Goal: Transaction & Acquisition: Purchase product/service

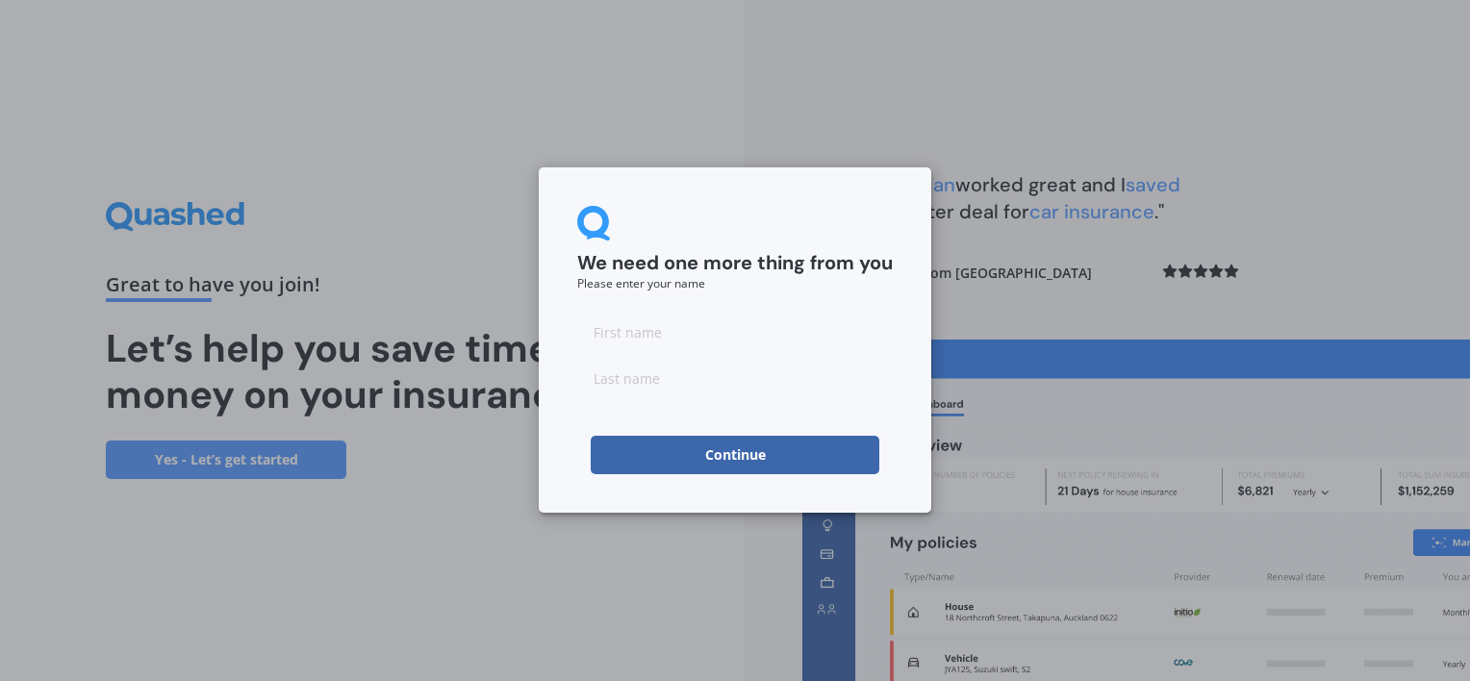
click at [708, 332] on input at bounding box center [734, 332] width 315 height 38
type input "x"
click at [673, 370] on input at bounding box center [734, 378] width 315 height 38
type input "x"
click at [778, 450] on button "Continue" at bounding box center [735, 455] width 289 height 38
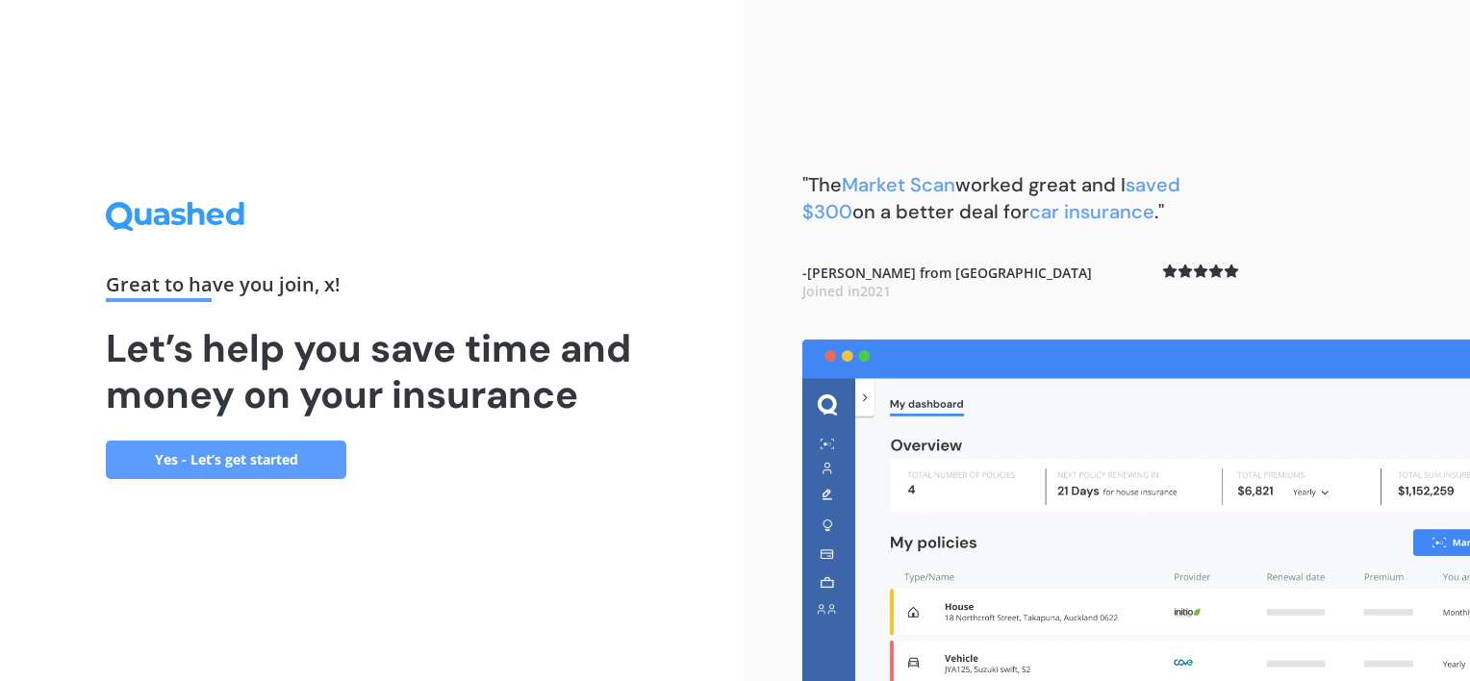
click at [240, 455] on link "Yes - Let’s get started" at bounding box center [226, 460] width 240 height 38
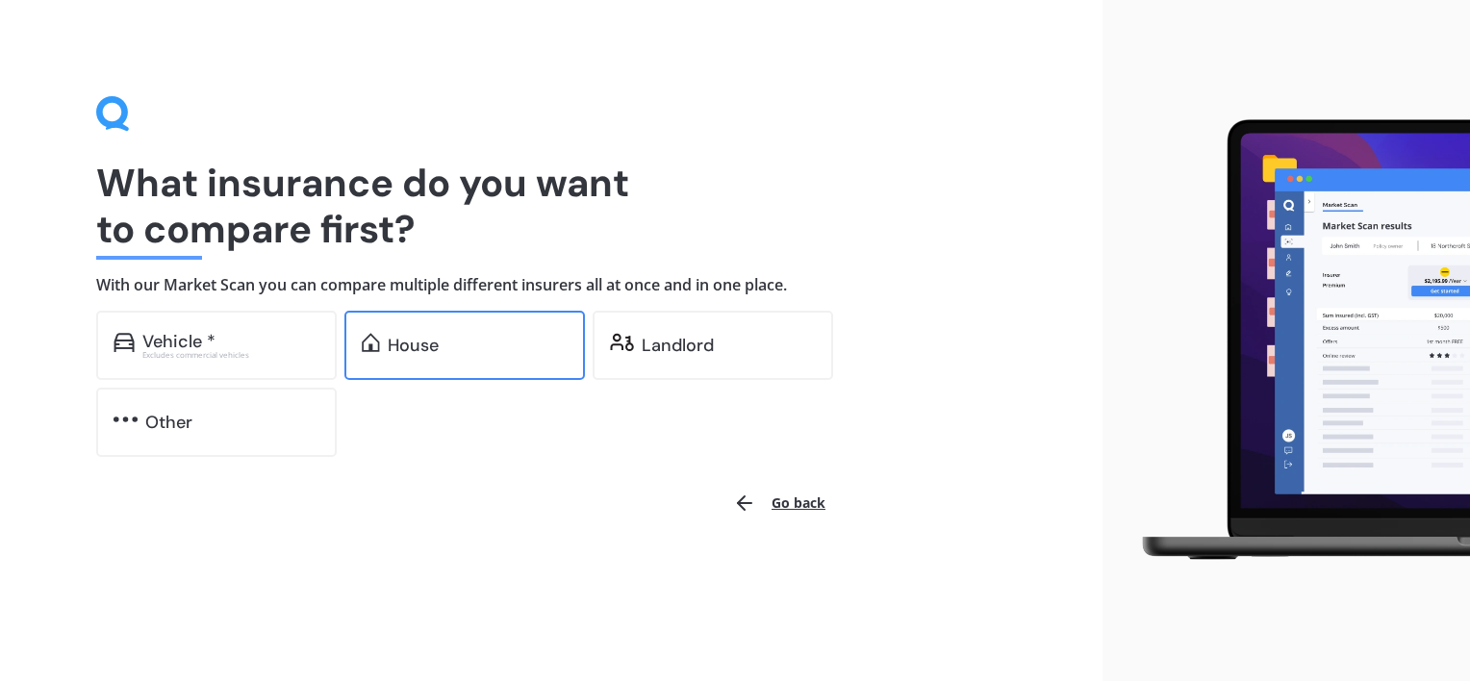
click at [525, 324] on div "House" at bounding box center [464, 345] width 240 height 69
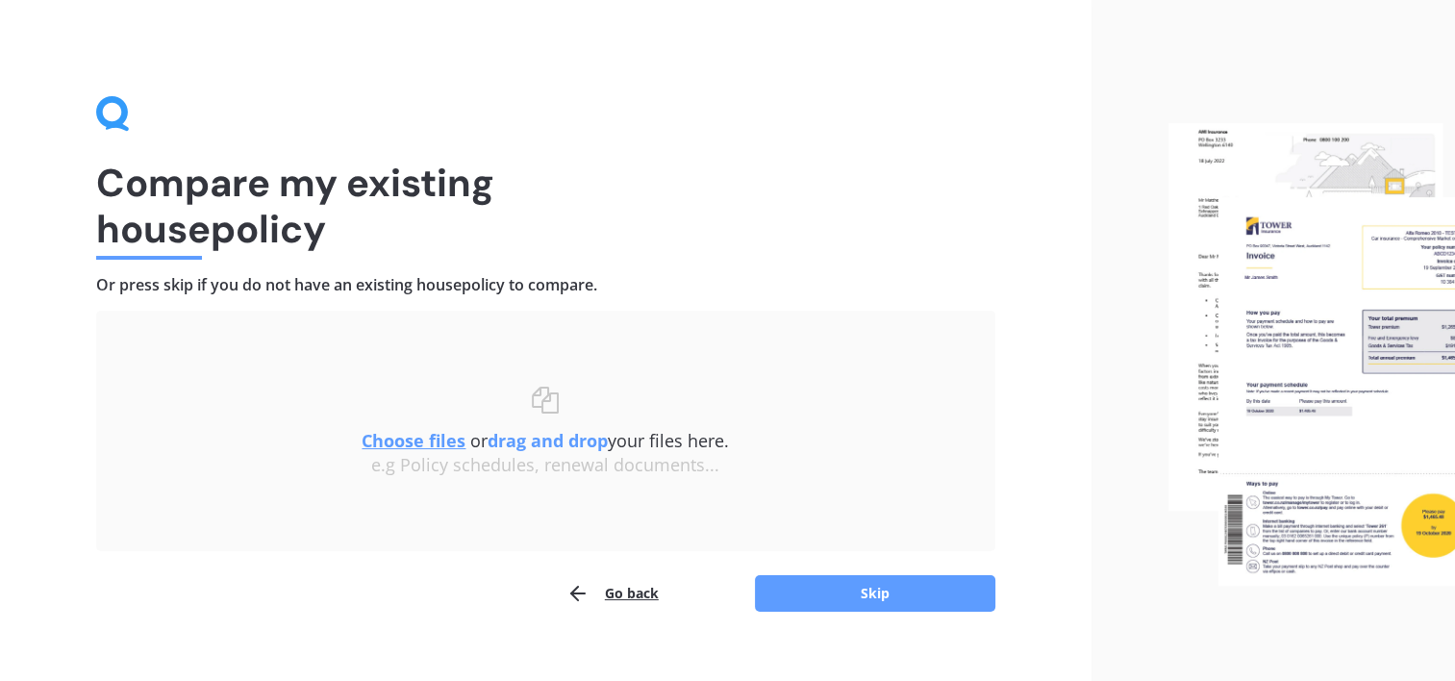
click at [820, 615] on div "Compare my existing house policy Or press skip if you do not have an existing h…" at bounding box center [546, 354] width 1092 height 709
click at [822, 588] on button "Skip" at bounding box center [875, 593] width 240 height 37
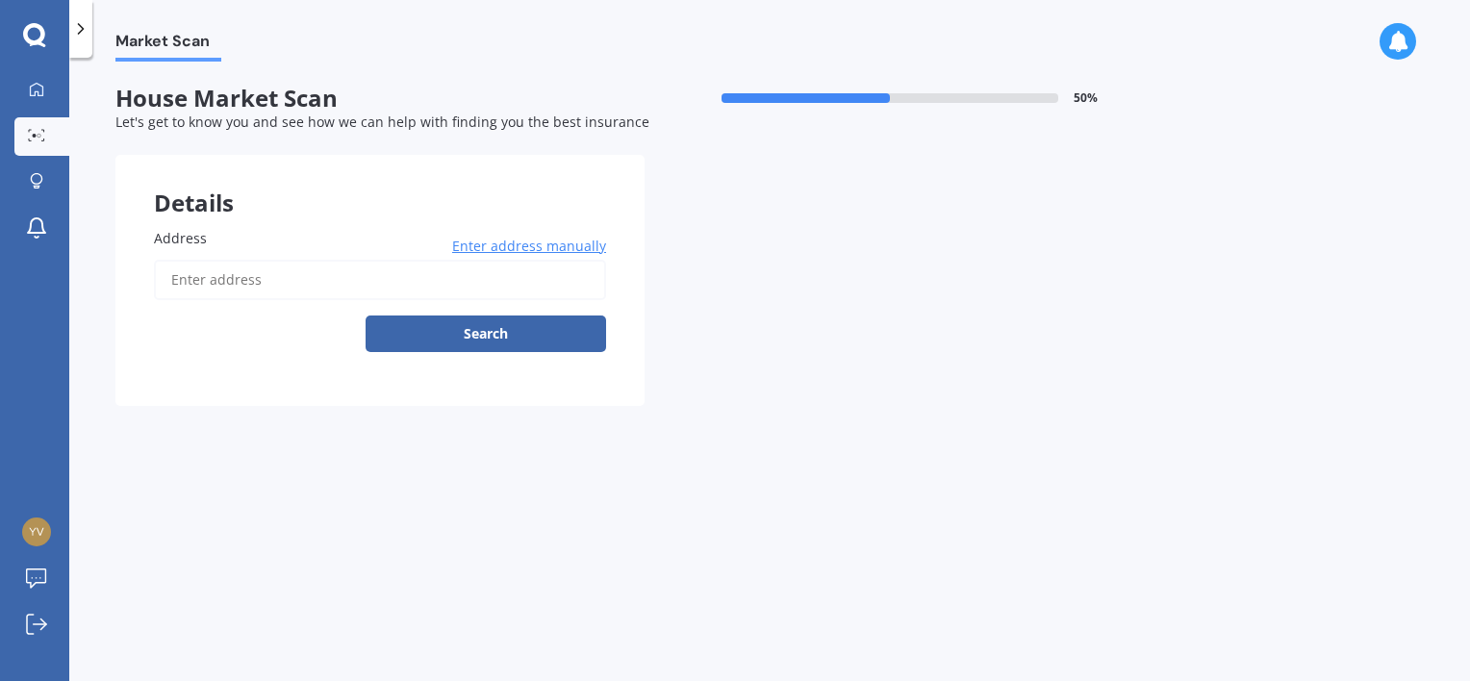
click at [341, 279] on input "Address" at bounding box center [380, 280] width 452 height 40
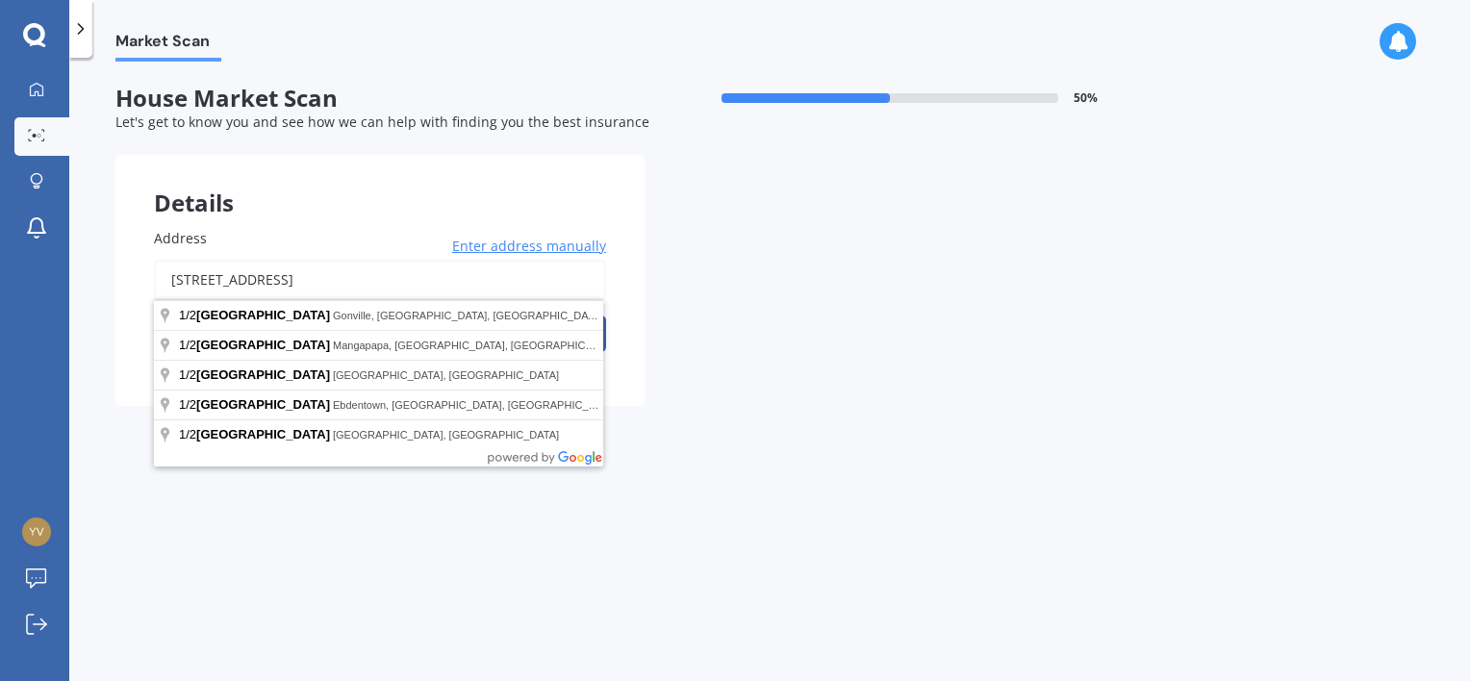
click at [192, 277] on input "[STREET_ADDRESS]" at bounding box center [380, 280] width 452 height 40
click at [181, 280] on input "[STREET_ADDRESS]" at bounding box center [380, 280] width 452 height 40
click at [354, 285] on input "[STREET_ADDRESS]" at bounding box center [380, 280] width 452 height 40
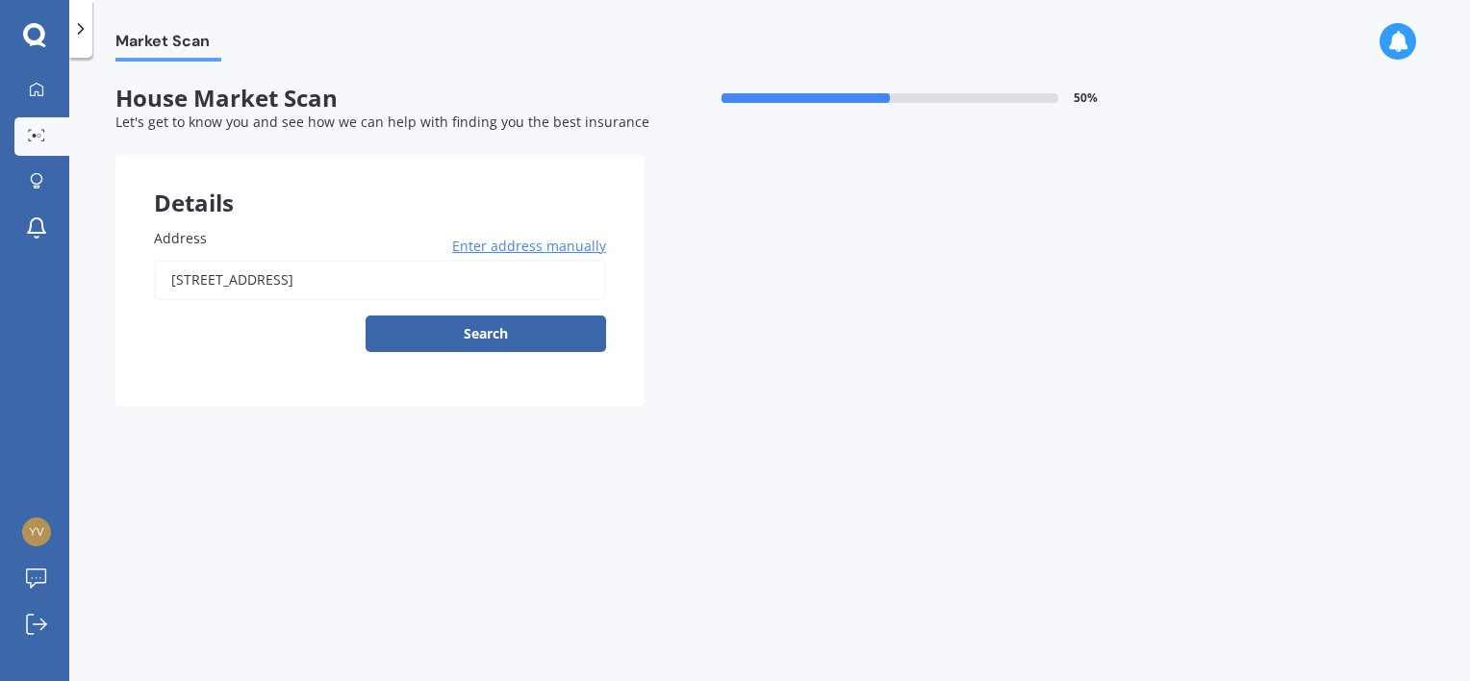
type input "[STREET_ADDRESS]"
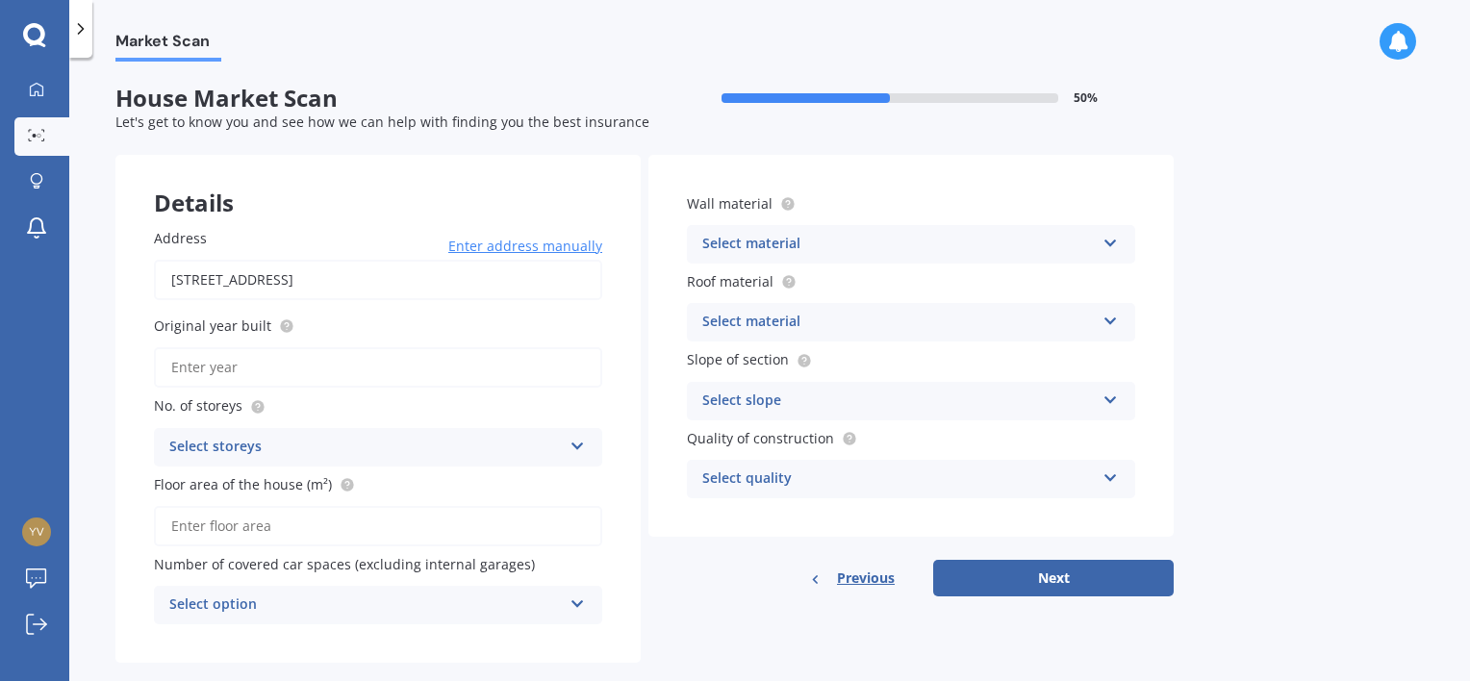
scroll to position [31, 0]
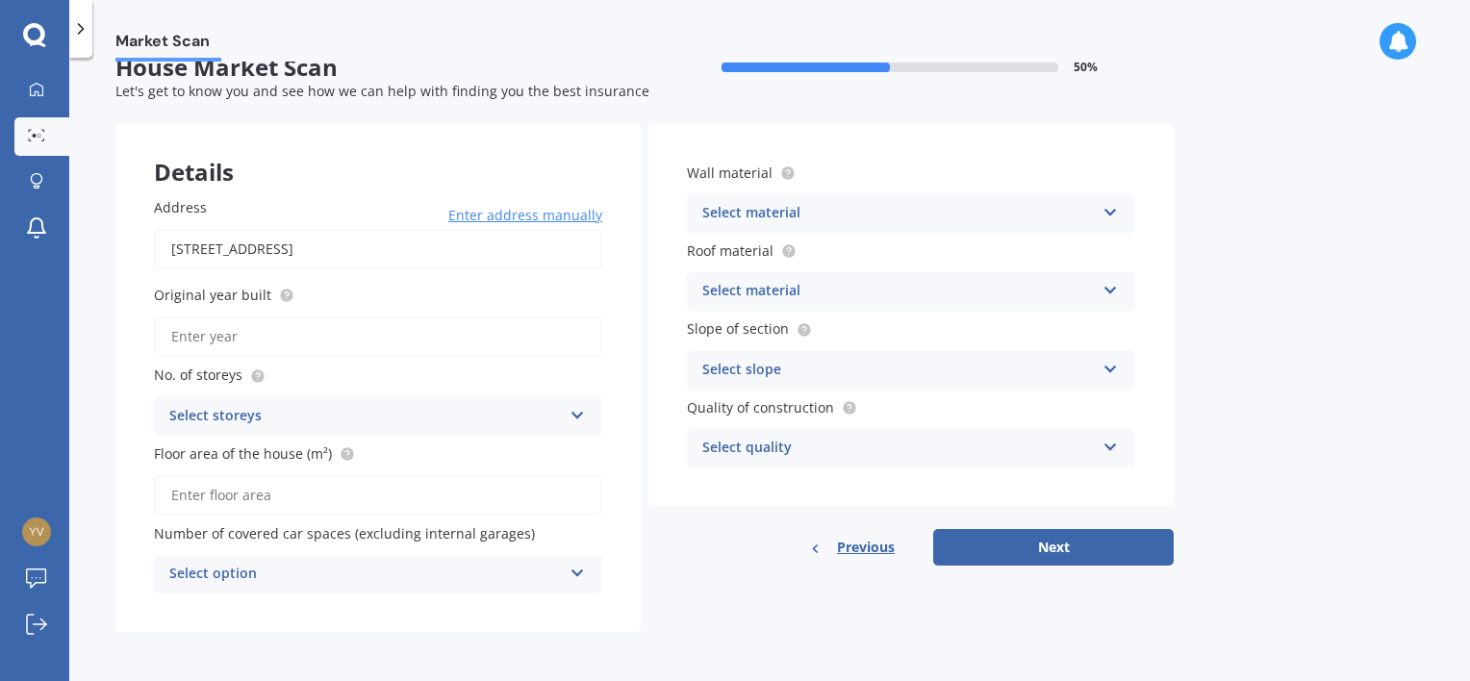
click at [958, 210] on div "Select material" at bounding box center [898, 213] width 392 height 23
click at [1358, 319] on div "Market Scan House Market Scan 50 % Let's get to know you and see how we can hel…" at bounding box center [769, 373] width 1400 height 623
click at [1000, 214] on div "Artificial weatherboard/plank cladding" at bounding box center [898, 213] width 392 height 23
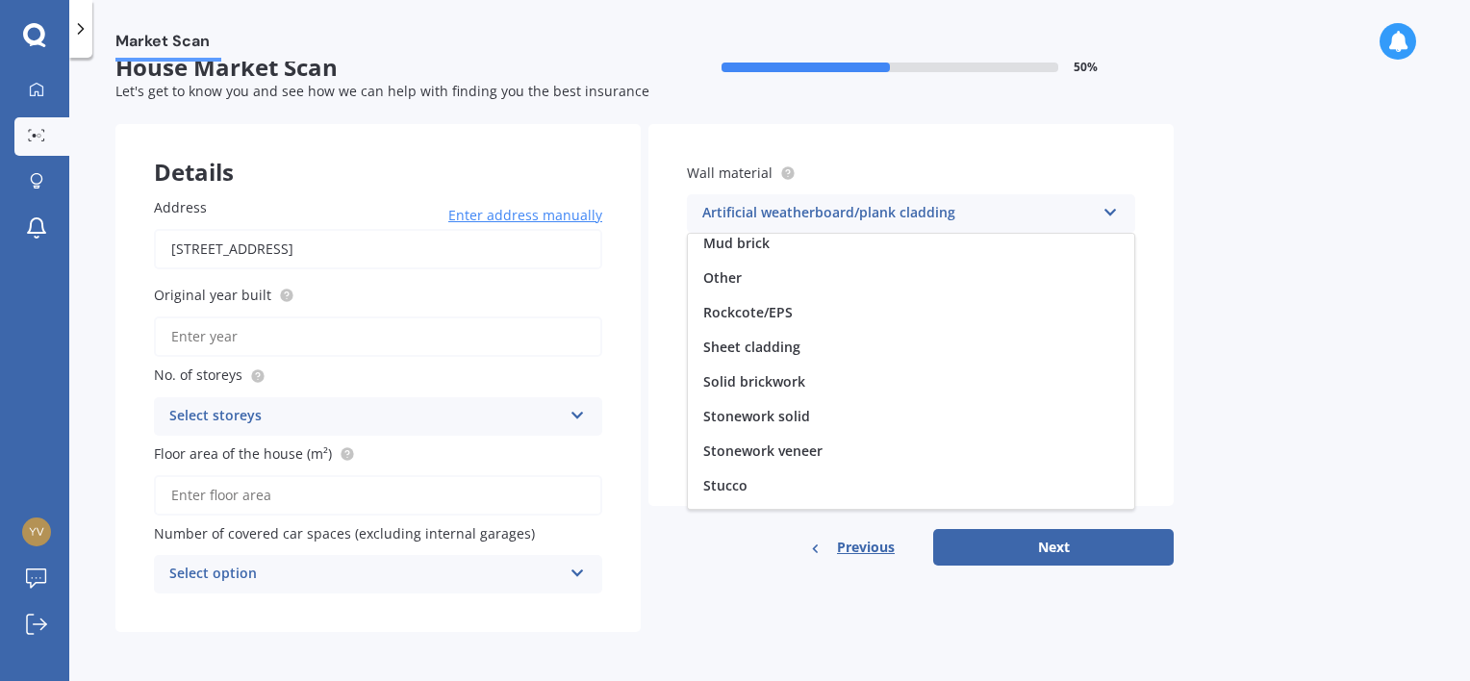
scroll to position [0, 0]
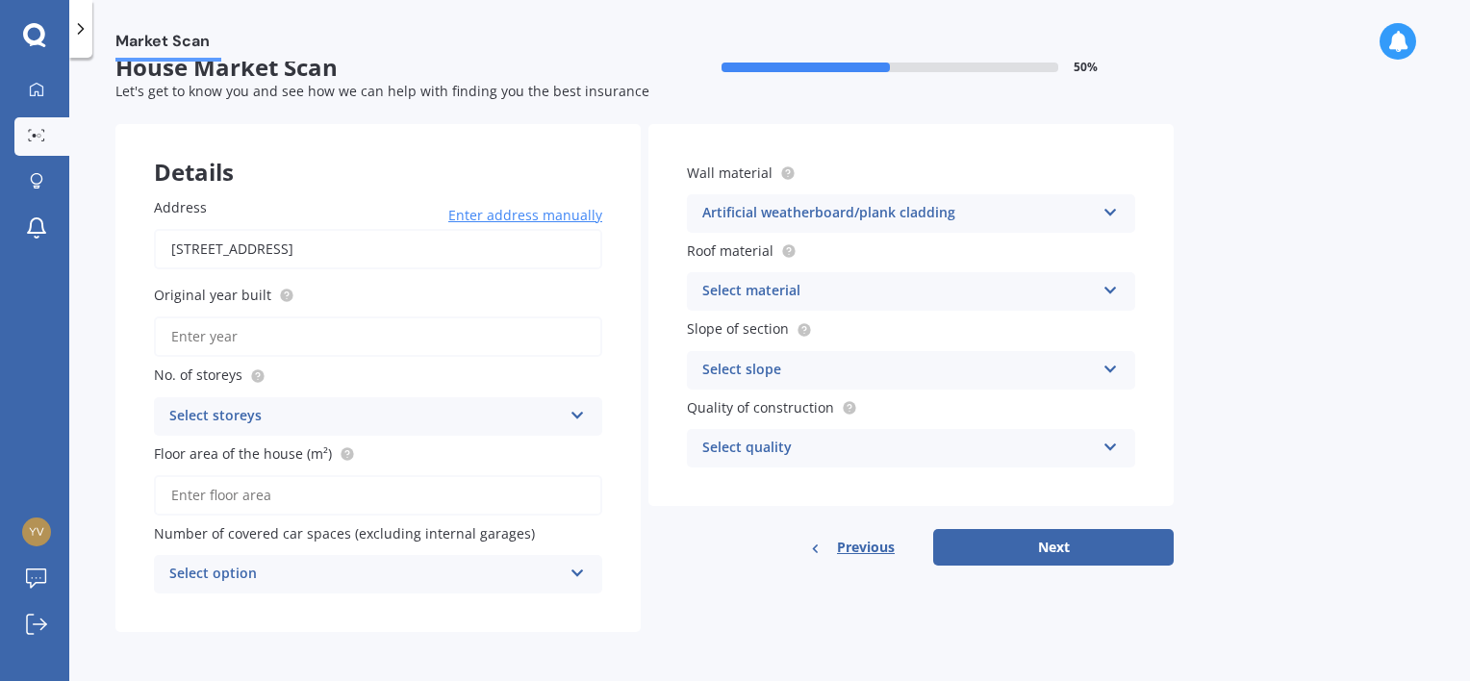
click at [1283, 196] on div "Market Scan House Market Scan 50 % Let's get to know you and see how we can hel…" at bounding box center [769, 373] width 1400 height 623
click at [954, 269] on div "Roof material Select material Flat fibre cement Flat membrane Flat metal coveri…" at bounding box center [911, 275] width 448 height 70
click at [975, 289] on div "Select material" at bounding box center [898, 291] width 392 height 23
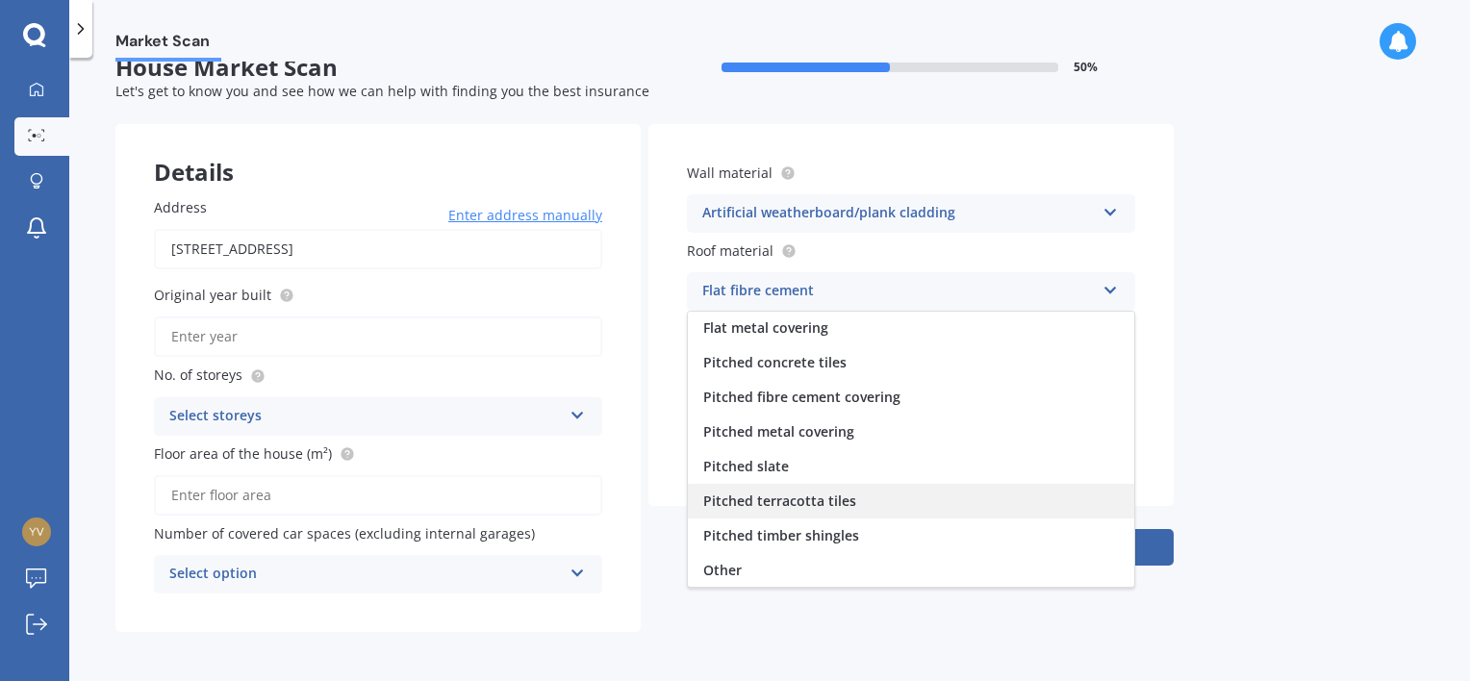
scroll to position [66, 0]
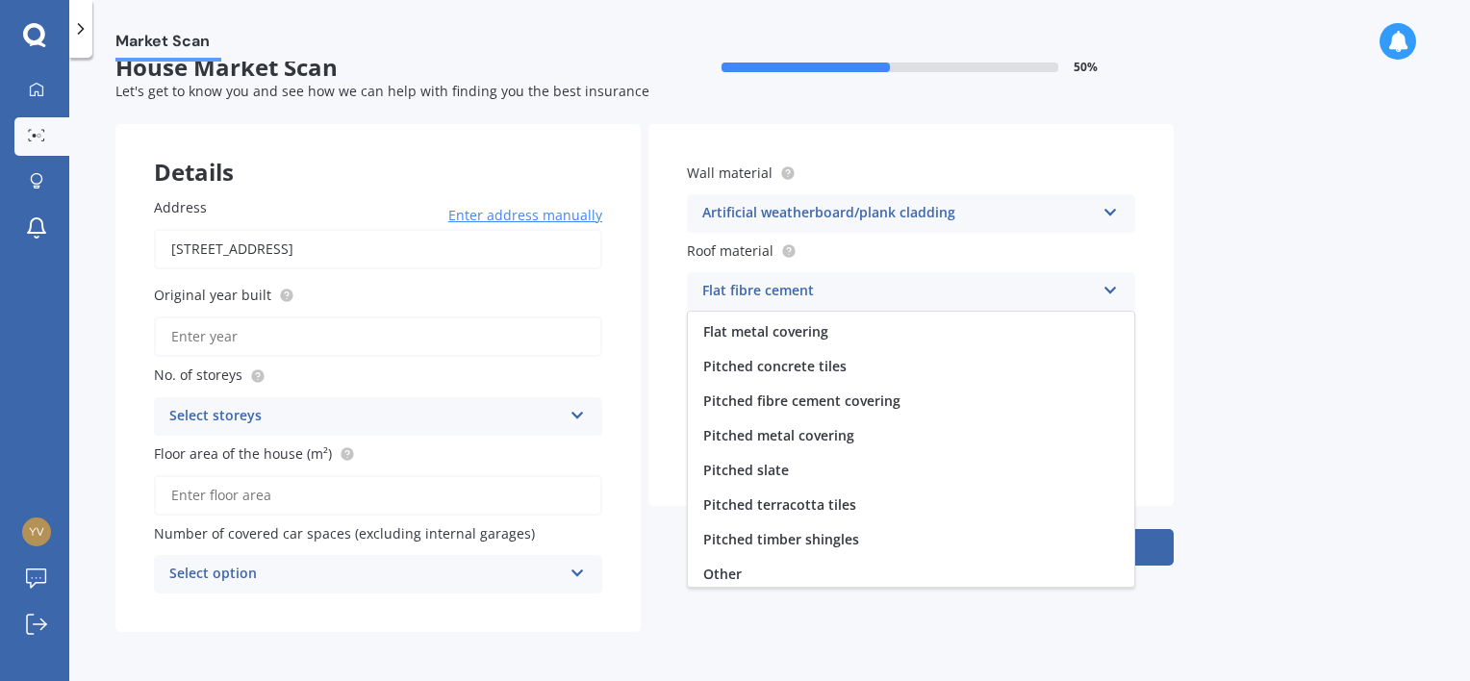
click at [1426, 291] on div "Market Scan House Market Scan 50 % Let's get to know you and see how we can hel…" at bounding box center [769, 373] width 1400 height 623
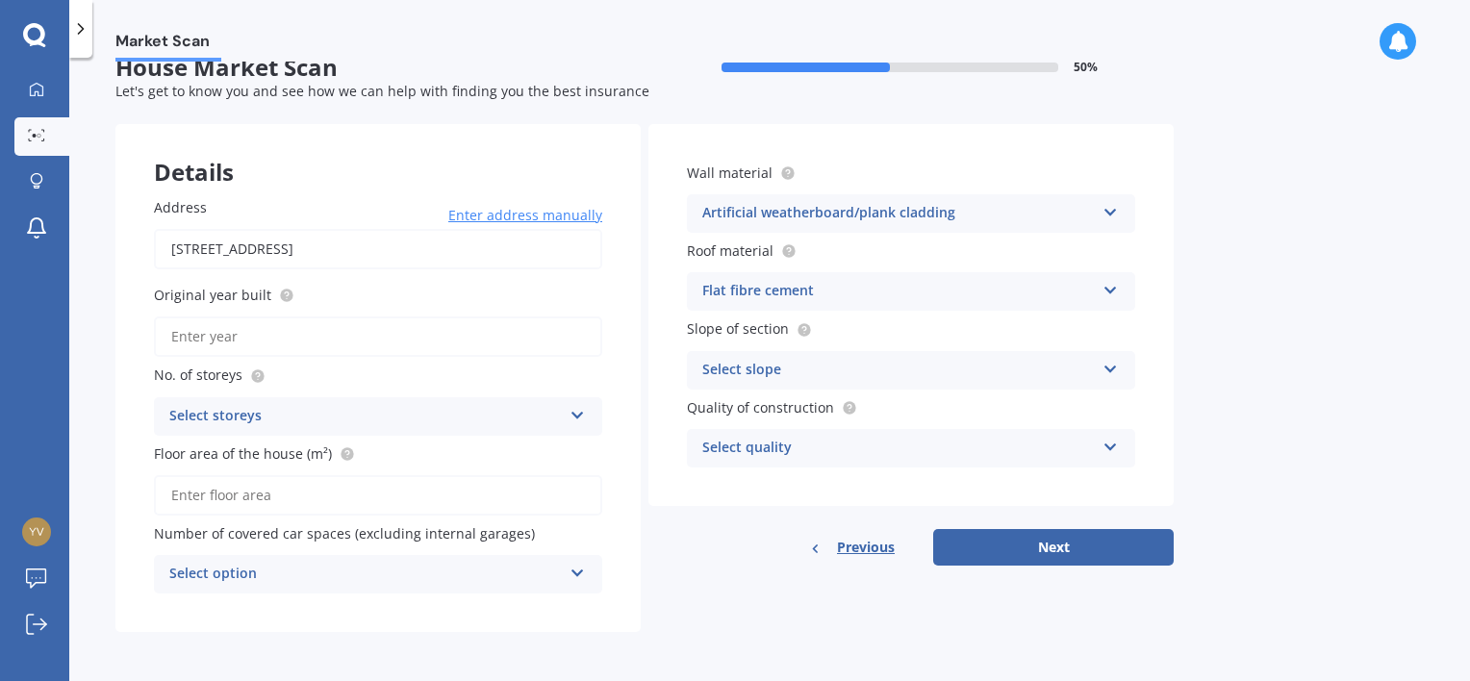
click at [480, 565] on div "Select option" at bounding box center [365, 574] width 392 height 23
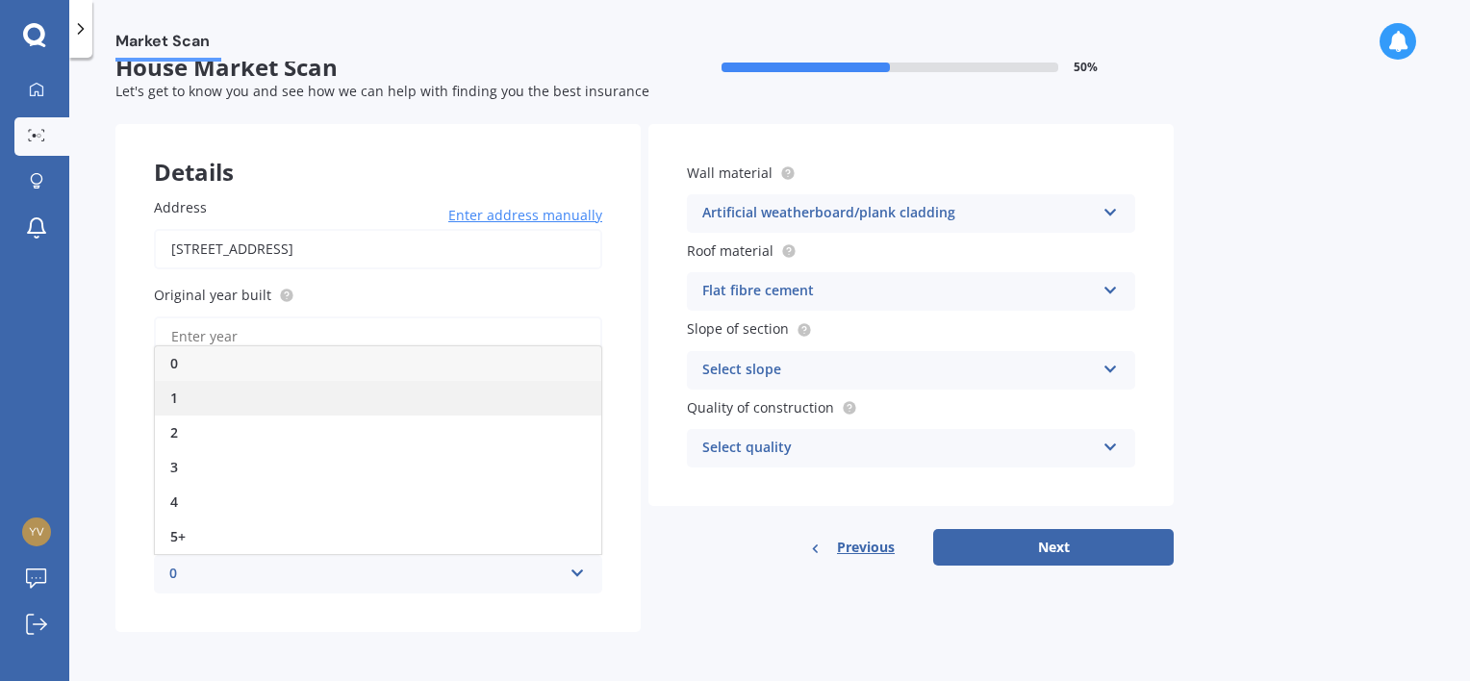
click at [318, 402] on div "1" at bounding box center [378, 398] width 446 height 35
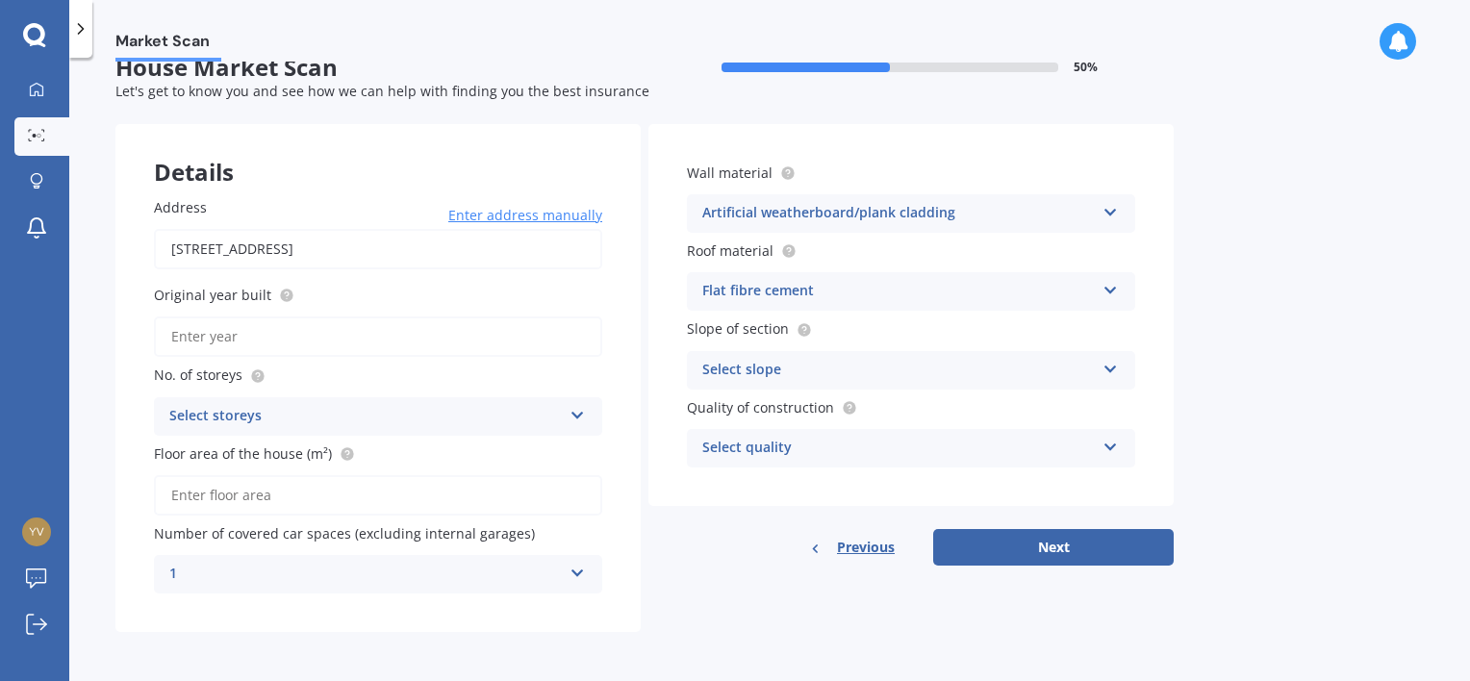
click at [302, 492] on input "Floor area of the house (m²)" at bounding box center [378, 495] width 448 height 40
type input "48"
click at [333, 408] on div "Select storeys" at bounding box center [365, 416] width 392 height 23
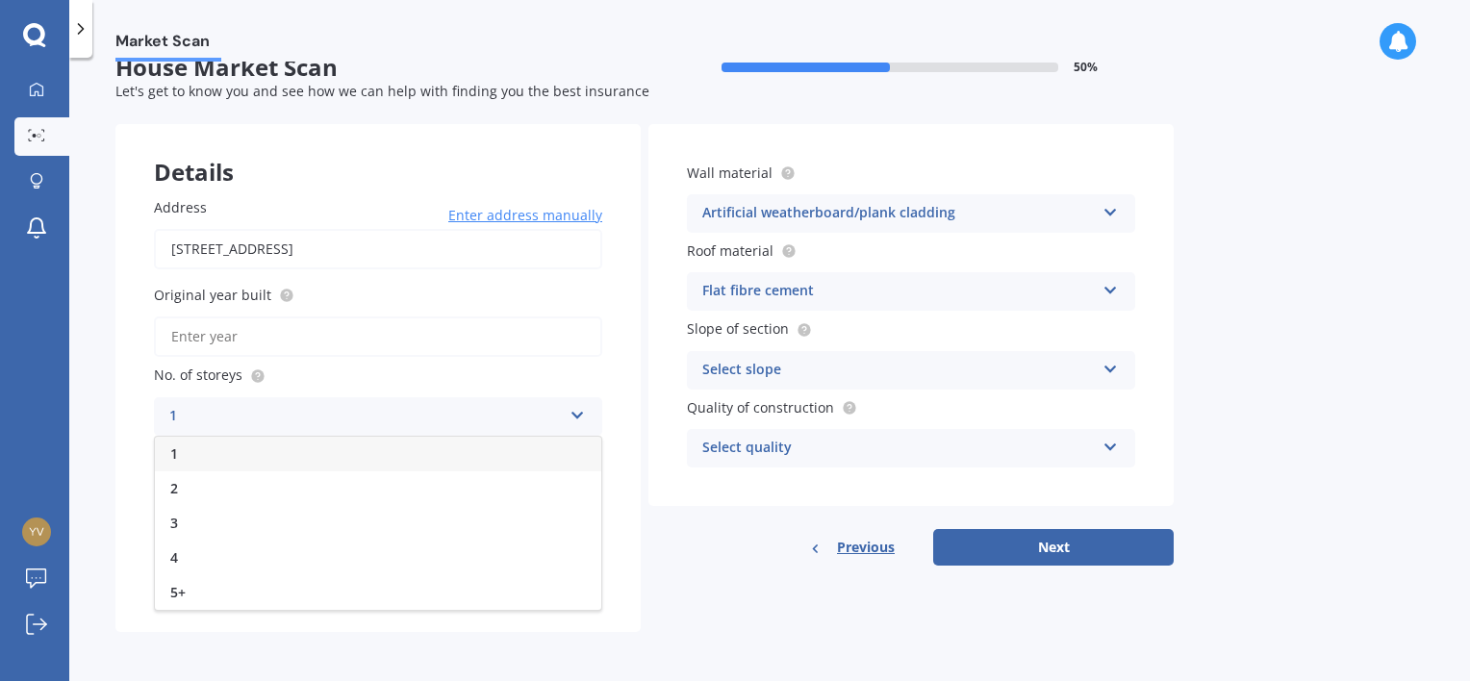
click at [269, 446] on div "1" at bounding box center [378, 454] width 446 height 35
click at [319, 343] on input "Original year built" at bounding box center [378, 336] width 448 height 40
type input "1980"
click at [981, 222] on div "Artificial weatherboard/plank cladding" at bounding box center [898, 213] width 392 height 23
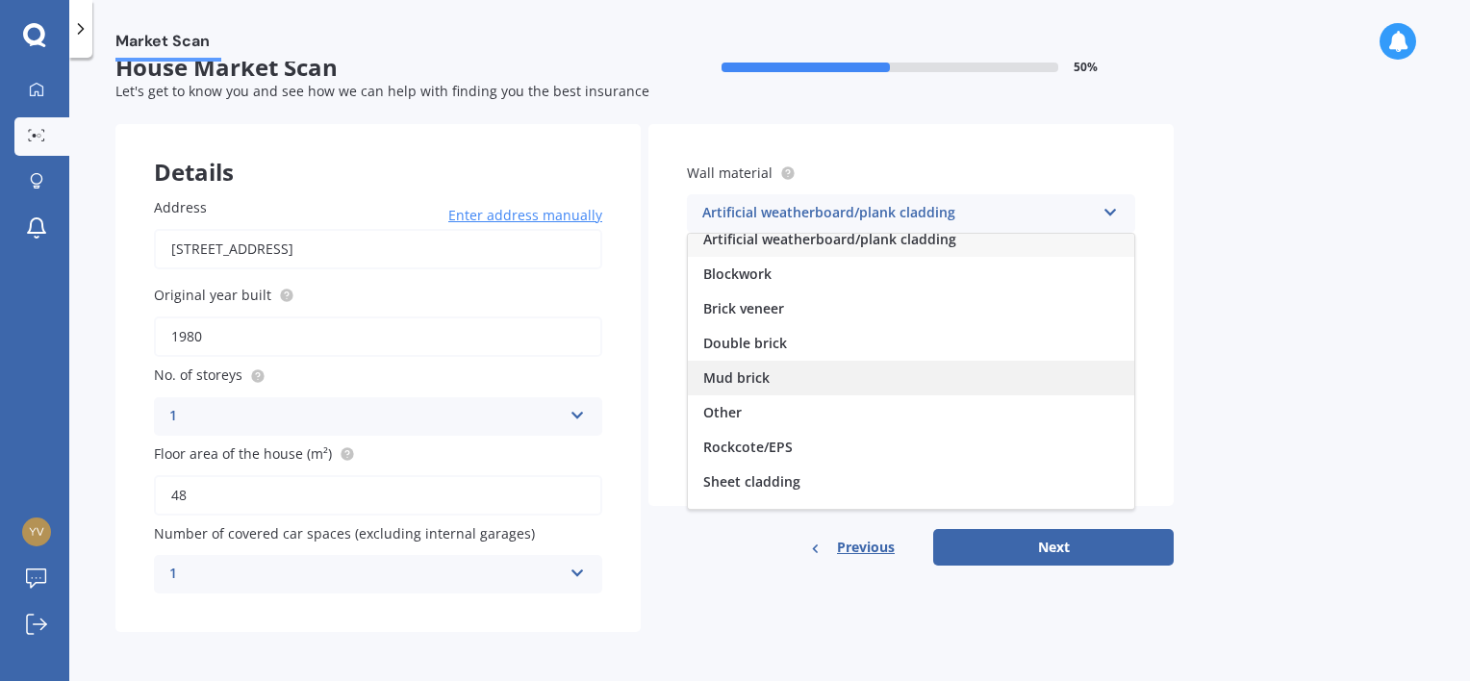
scroll to position [0, 0]
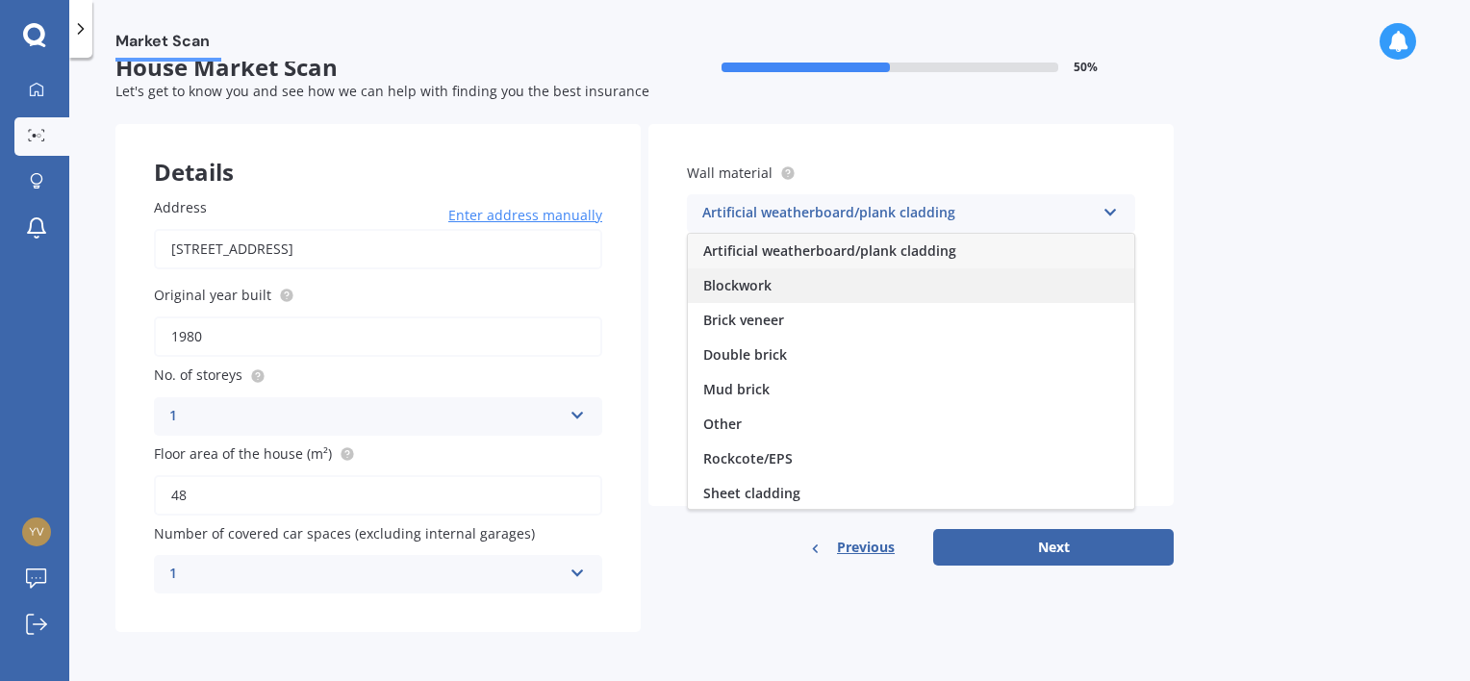
click at [827, 289] on div "Blockwork" at bounding box center [911, 285] width 446 height 35
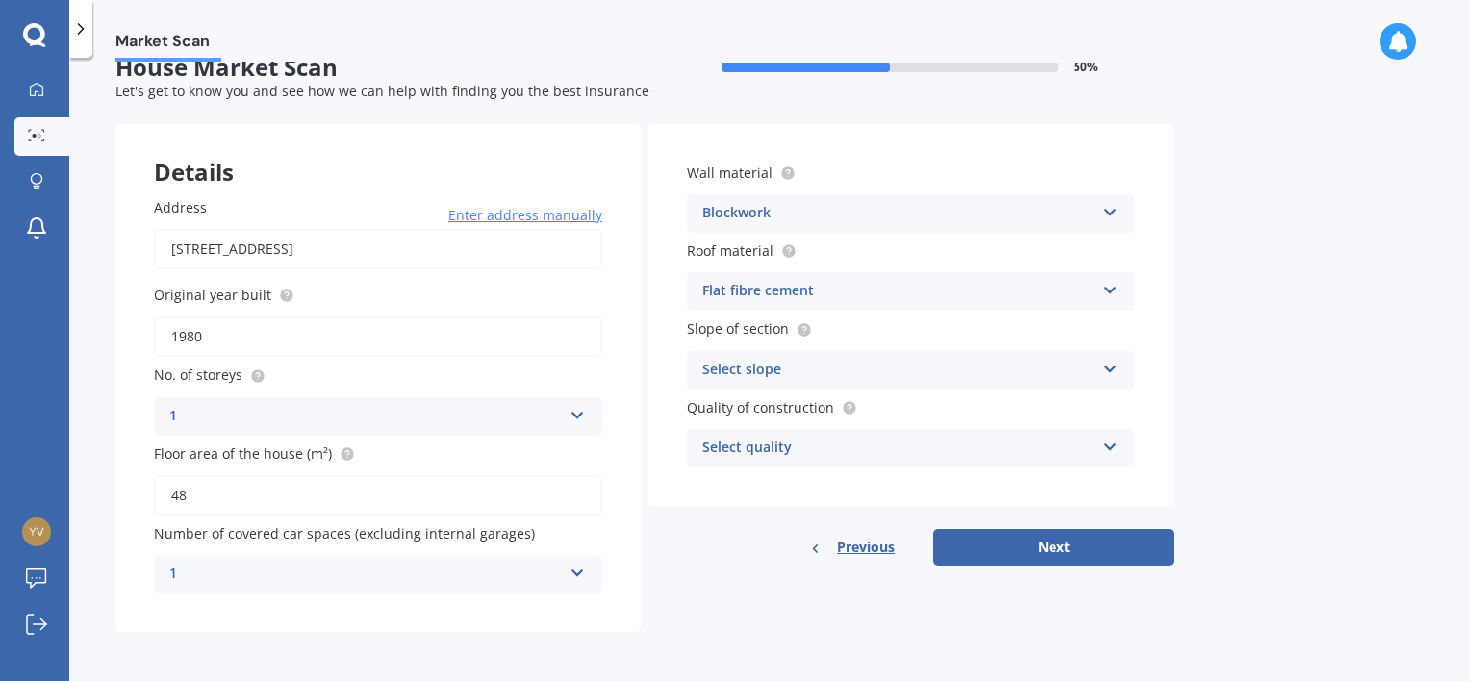
click at [822, 292] on div "Flat fibre cement" at bounding box center [898, 291] width 392 height 23
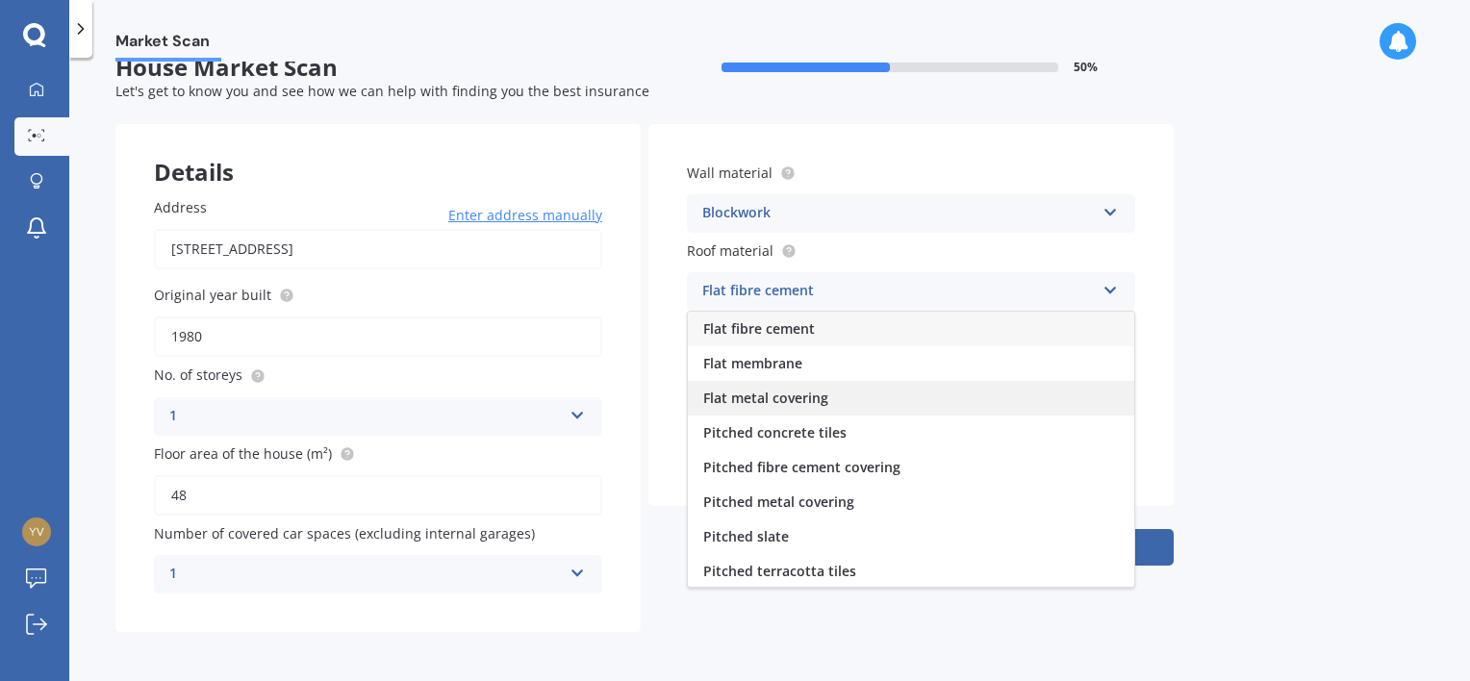
click at [840, 393] on div "Flat metal covering" at bounding box center [911, 398] width 446 height 35
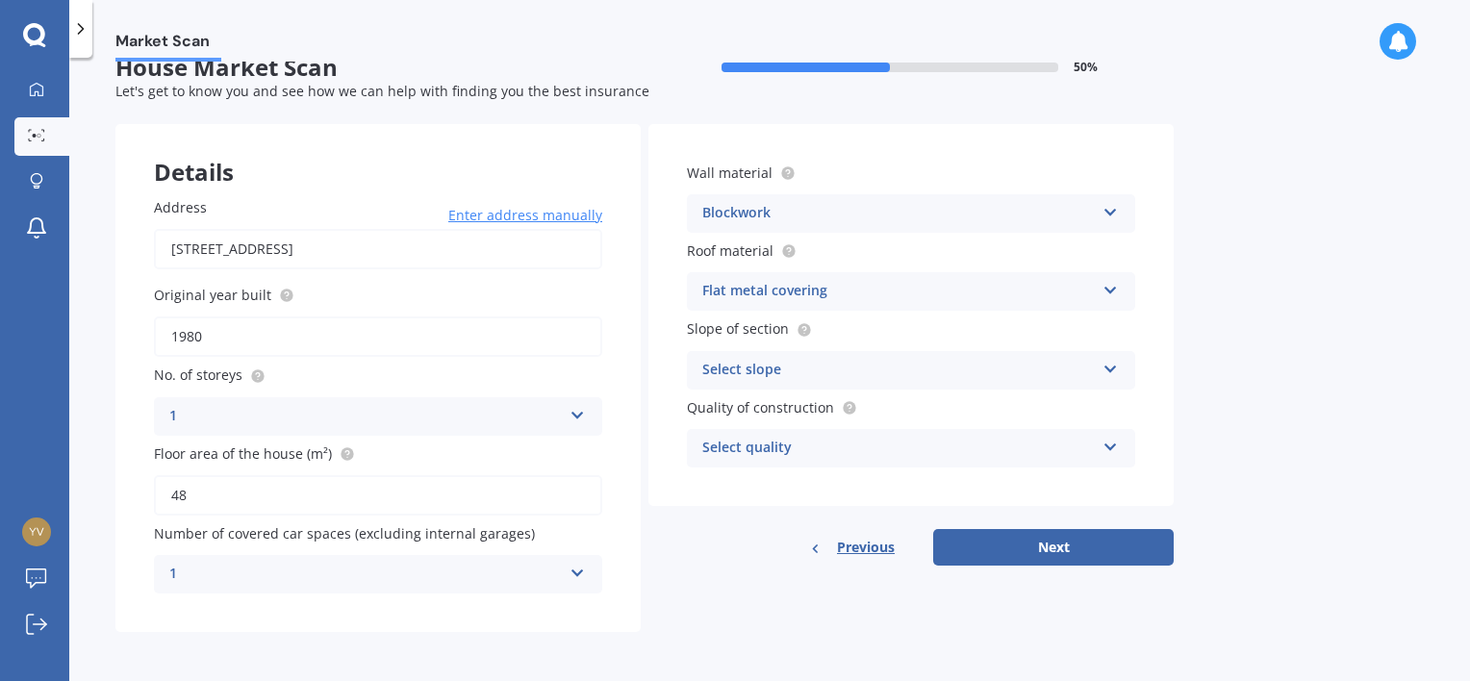
click at [826, 366] on div "Select slope" at bounding box center [898, 370] width 392 height 23
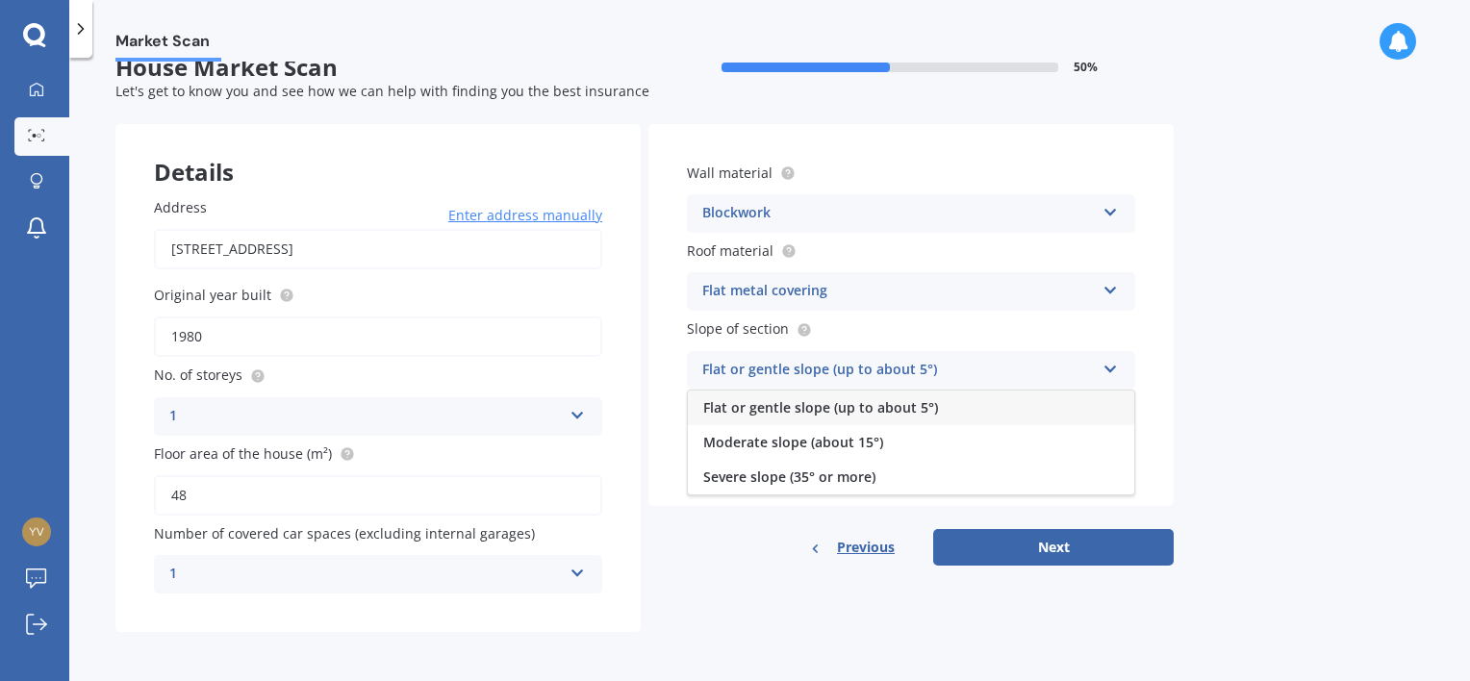
click at [808, 412] on span "Flat or gentle slope (up to about 5°)" at bounding box center [820, 407] width 235 height 18
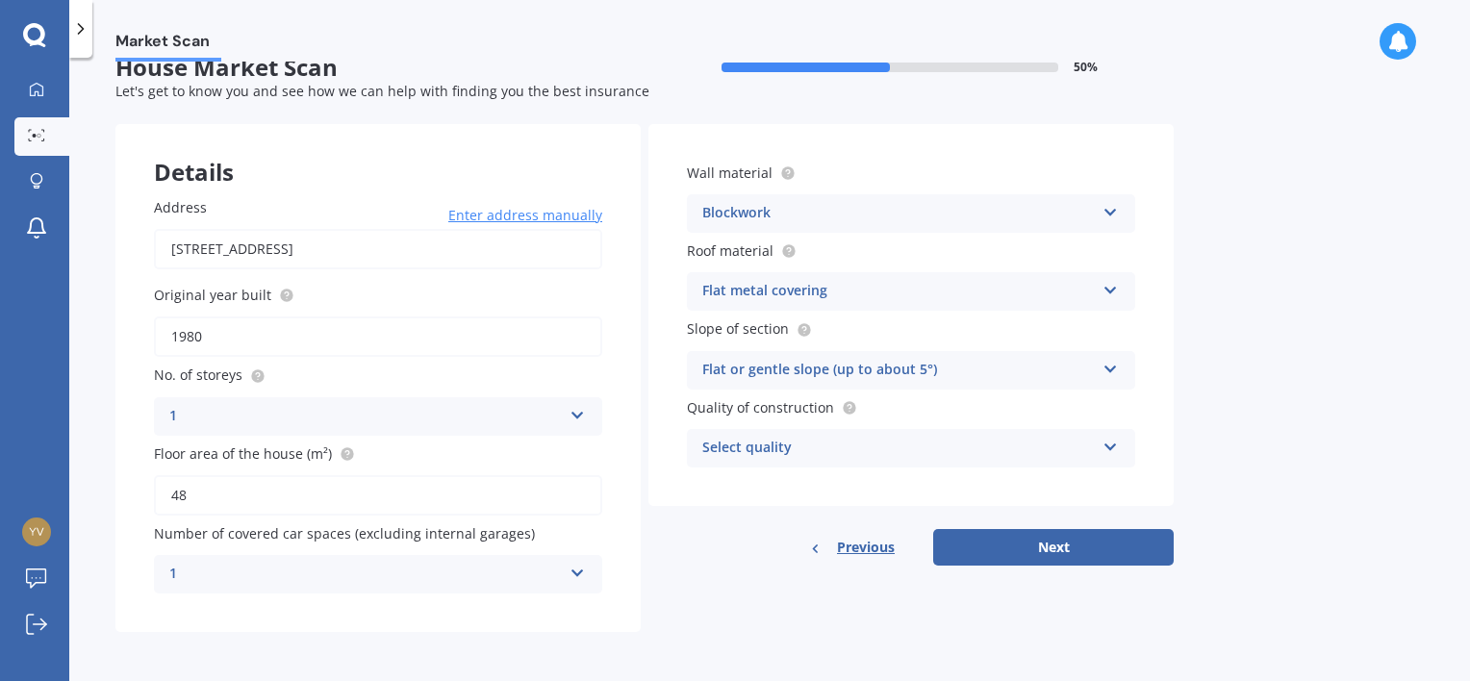
click at [821, 450] on div "Select quality" at bounding box center [898, 448] width 392 height 23
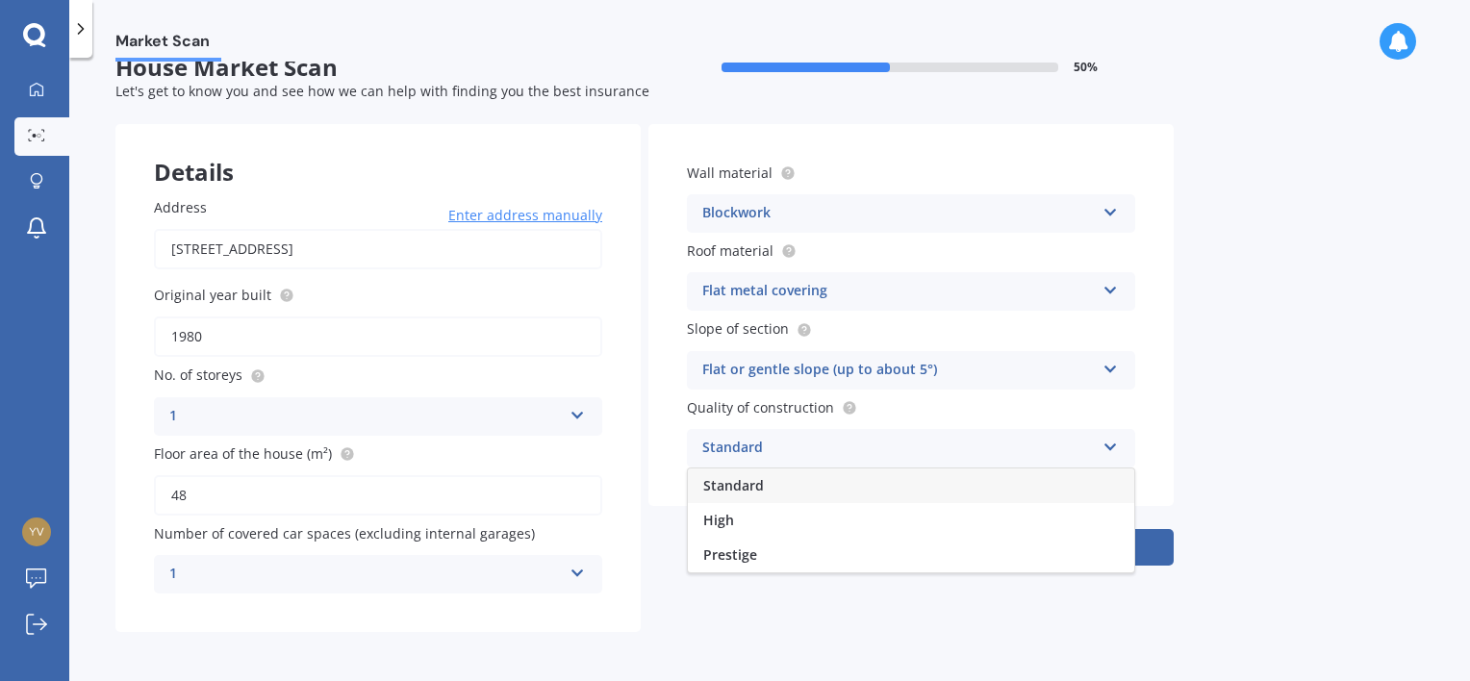
click at [766, 492] on div "Standard" at bounding box center [911, 485] width 446 height 35
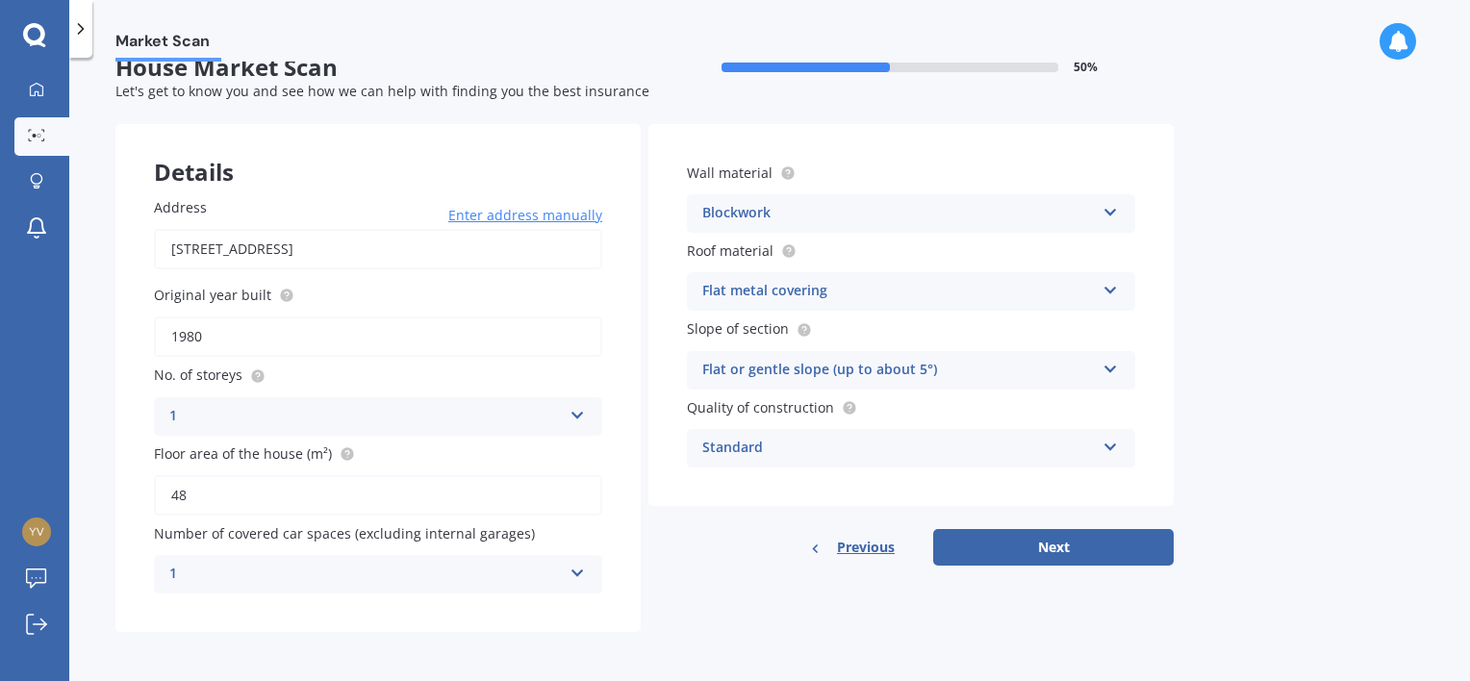
click at [855, 289] on div "Flat metal covering" at bounding box center [898, 291] width 392 height 23
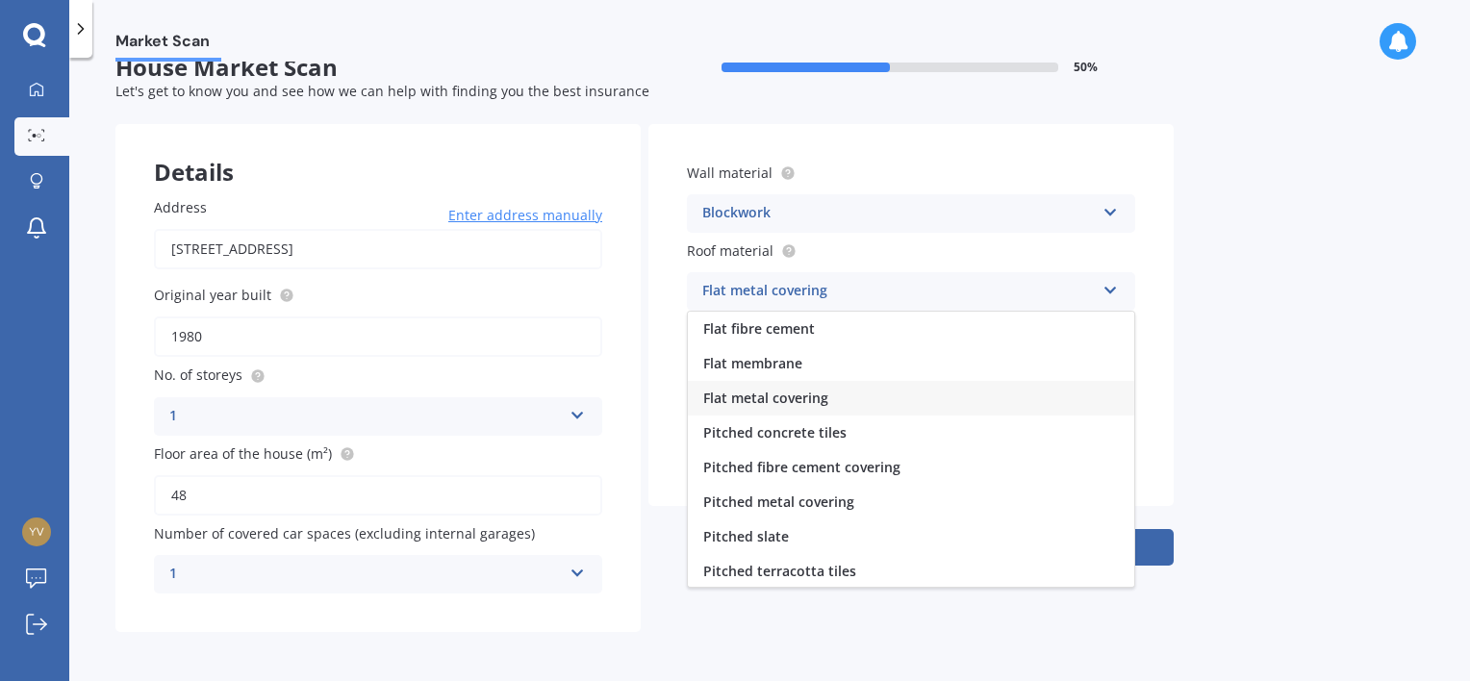
click at [855, 289] on div "Flat metal covering" at bounding box center [898, 291] width 392 height 23
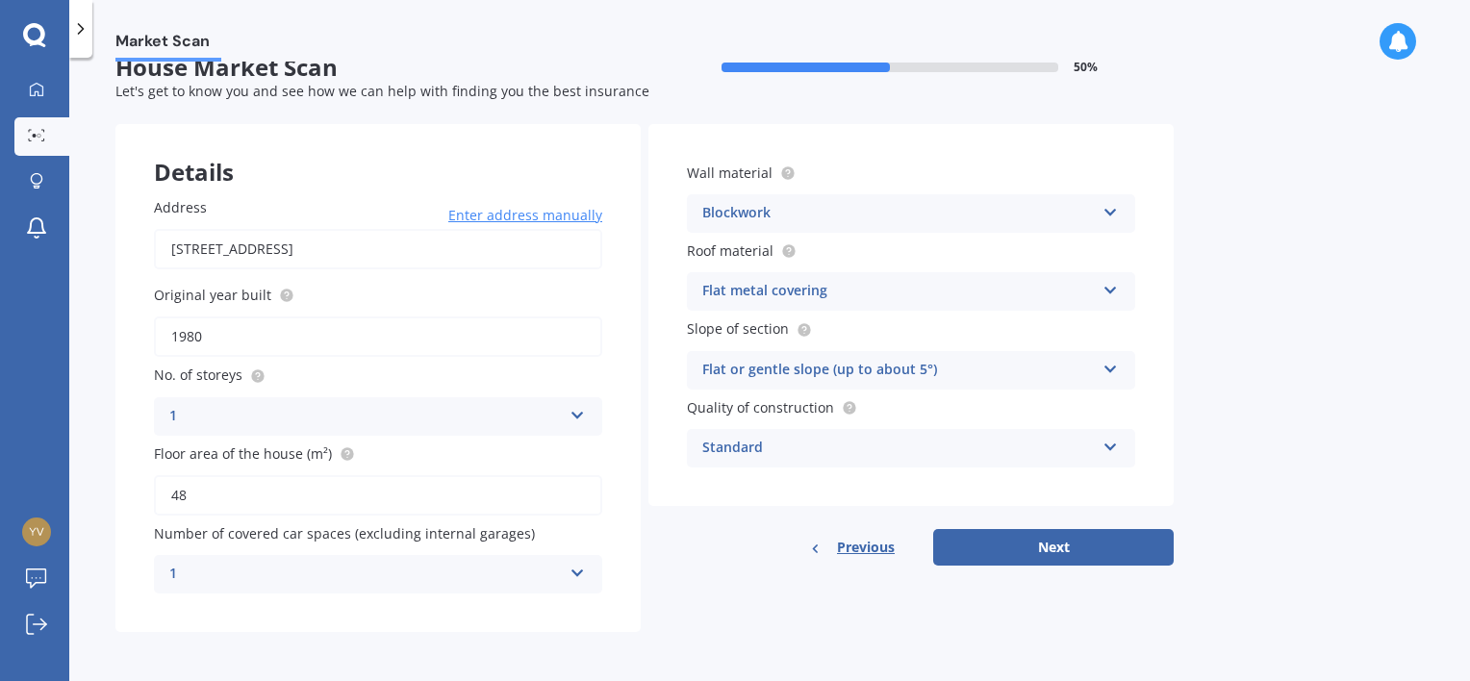
click at [870, 221] on div "Blockwork" at bounding box center [898, 213] width 392 height 23
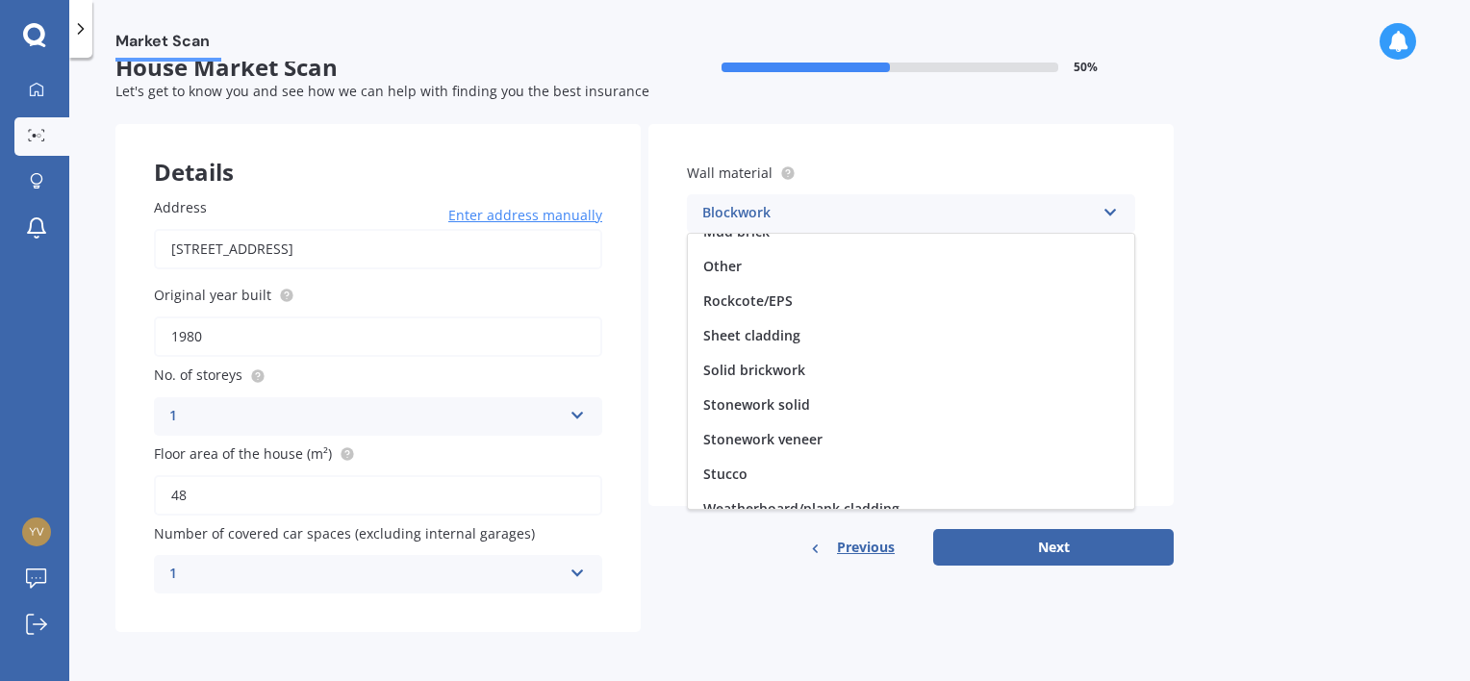
scroll to position [174, 0]
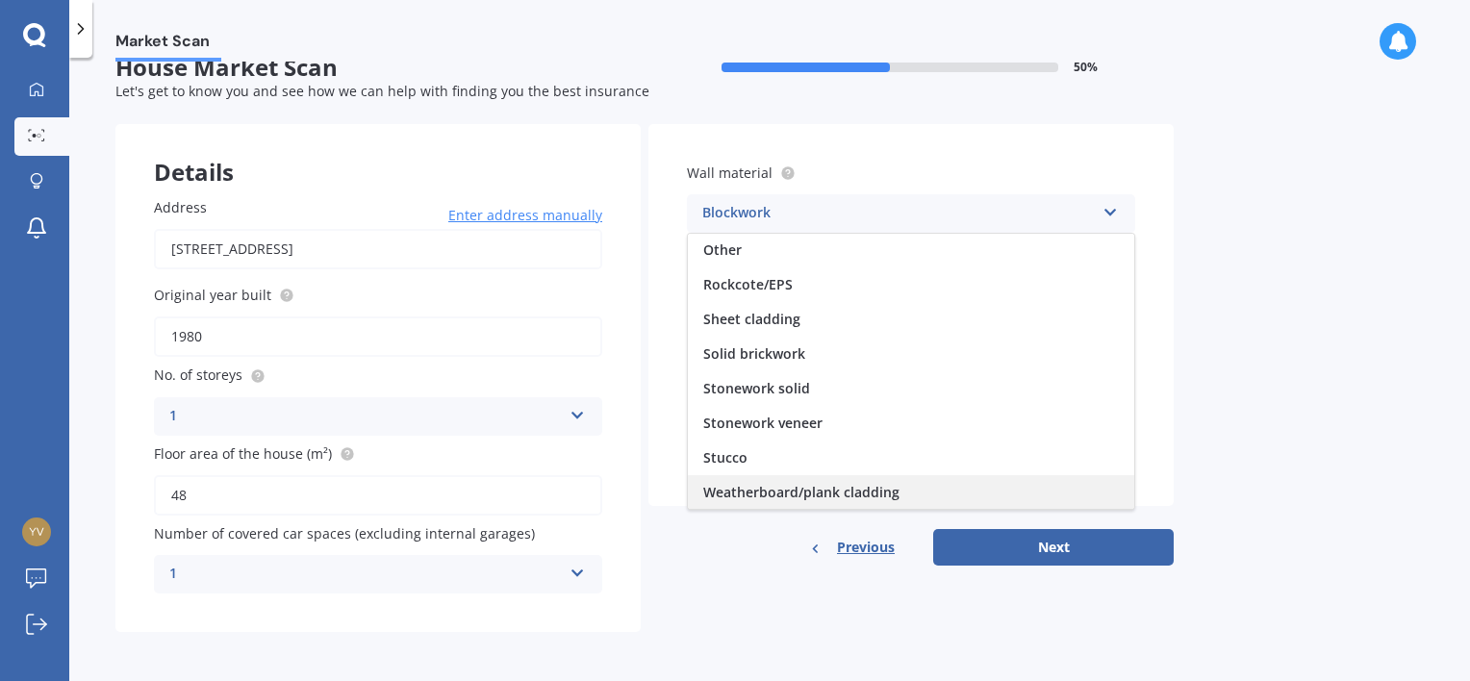
click at [845, 487] on span "Weatherboard/plank cladding" at bounding box center [801, 492] width 196 height 18
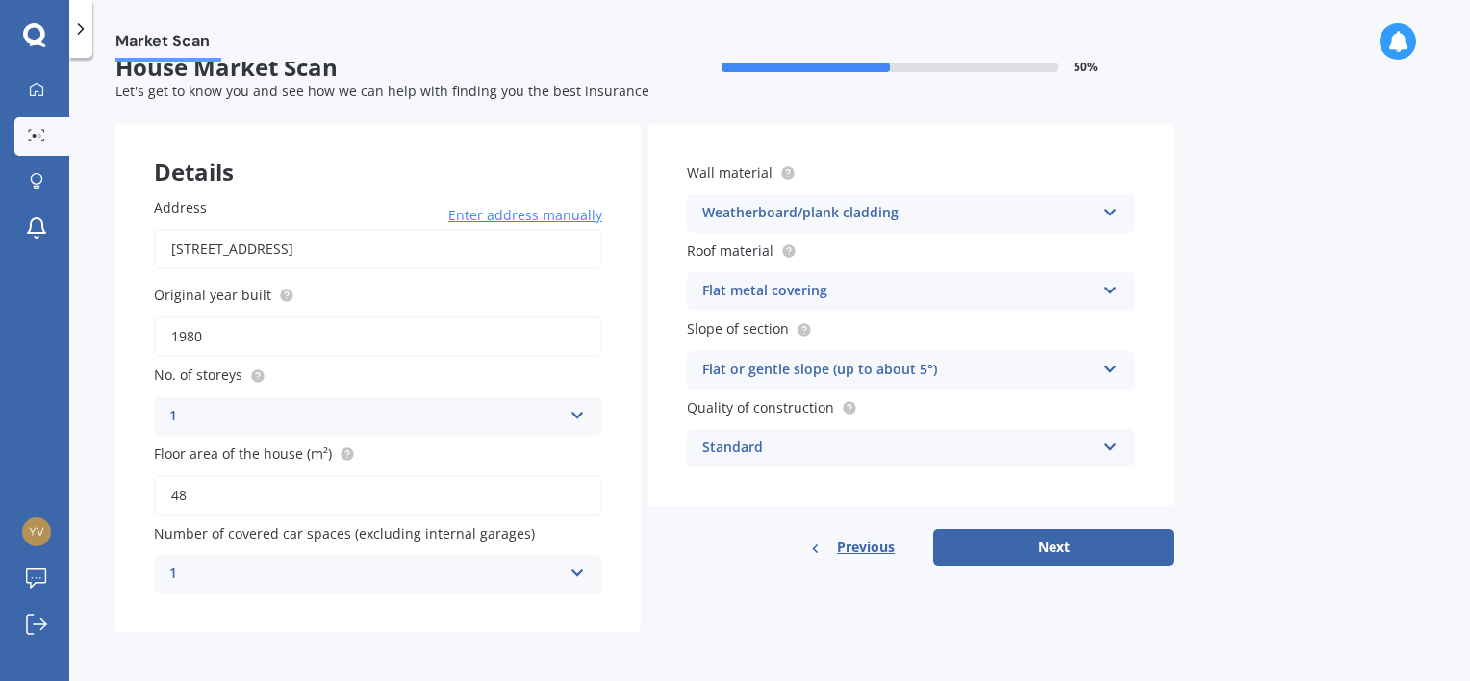
click at [985, 279] on div "Flat metal covering Flat fibre cement Flat membrane Flat metal covering Pitched…" at bounding box center [911, 291] width 448 height 38
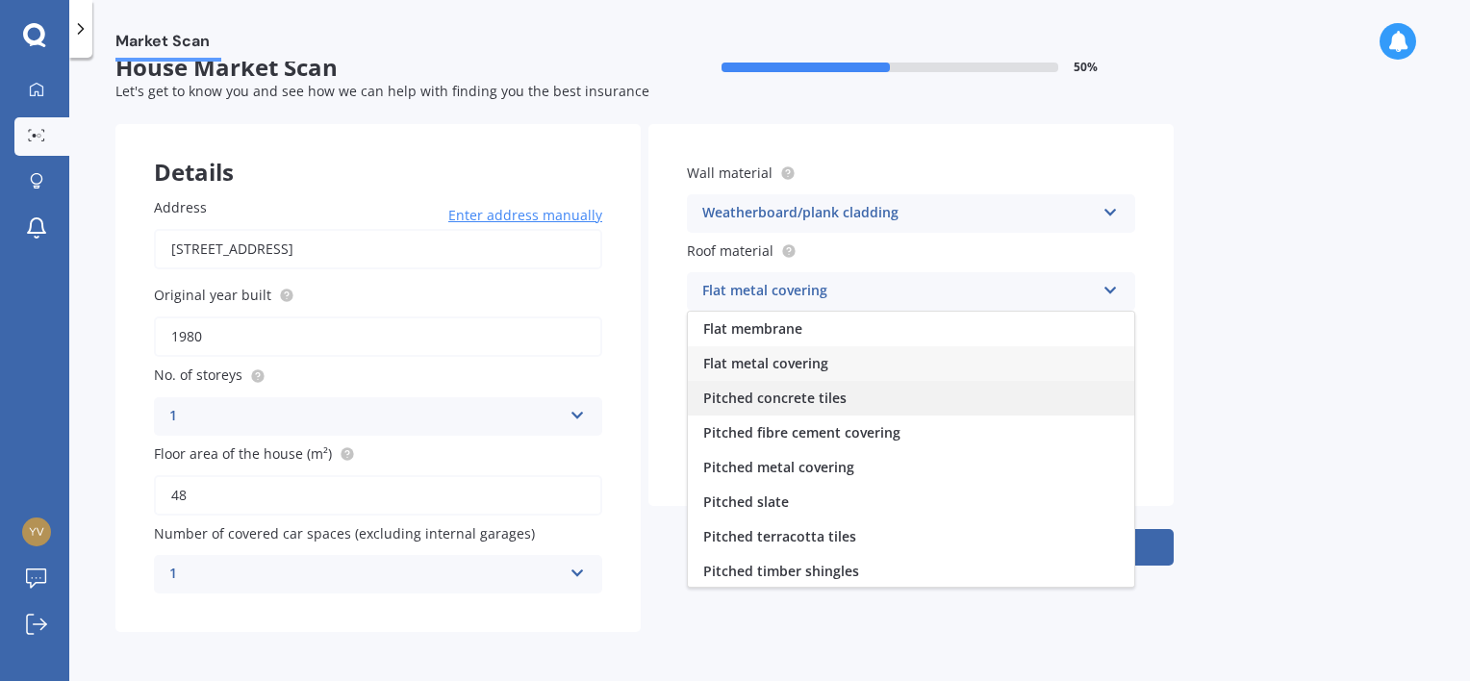
scroll to position [37, 0]
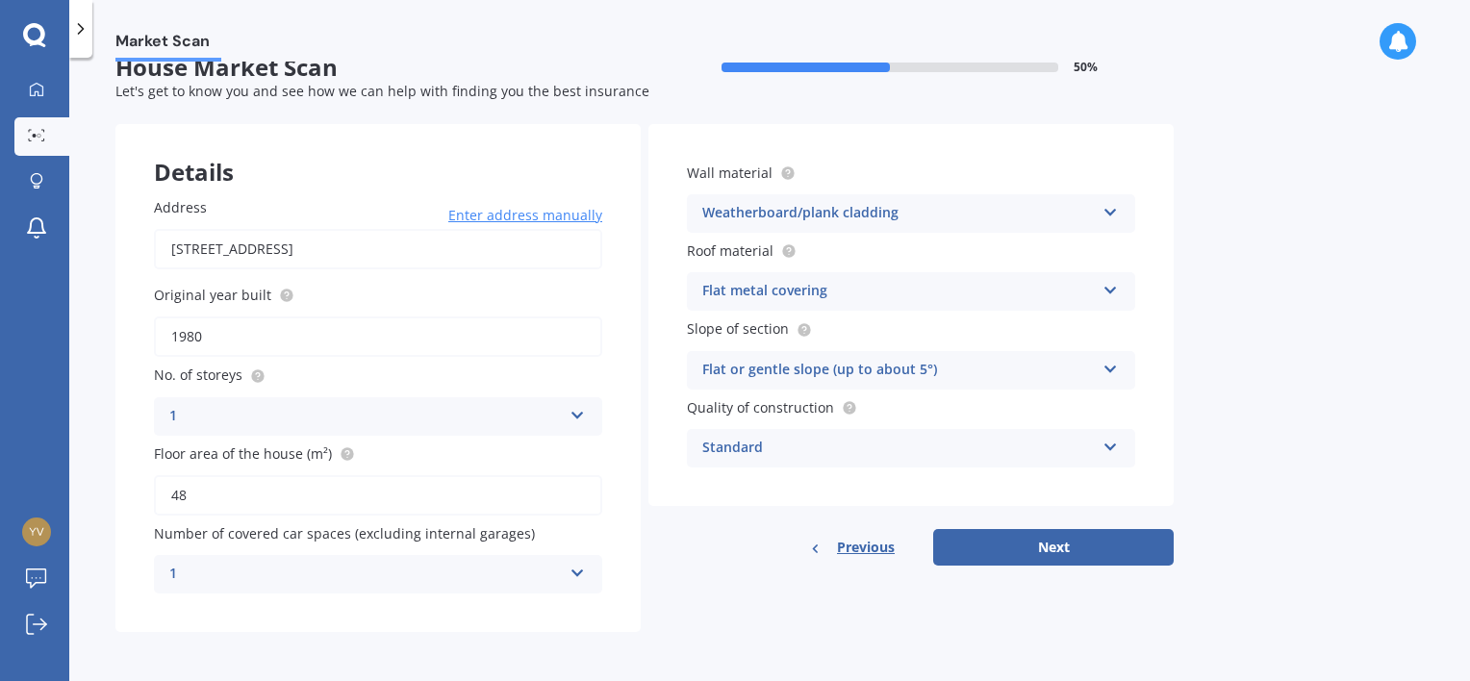
click at [1277, 366] on div "Market Scan House Market Scan 50 % Let's get to know you and see how we can hel…" at bounding box center [769, 373] width 1400 height 623
click at [994, 211] on div "Weatherboard/plank cladding" at bounding box center [898, 213] width 392 height 23
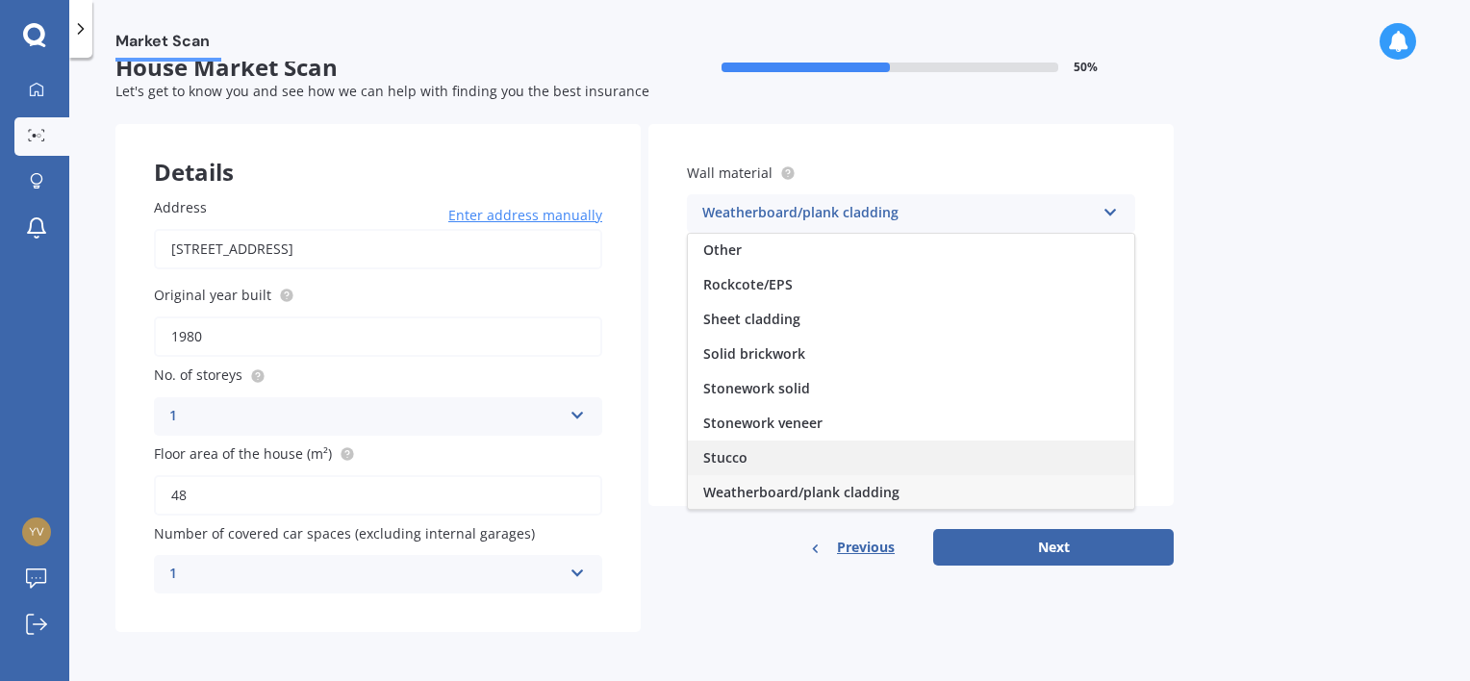
click at [864, 454] on div "Stucco" at bounding box center [911, 458] width 446 height 35
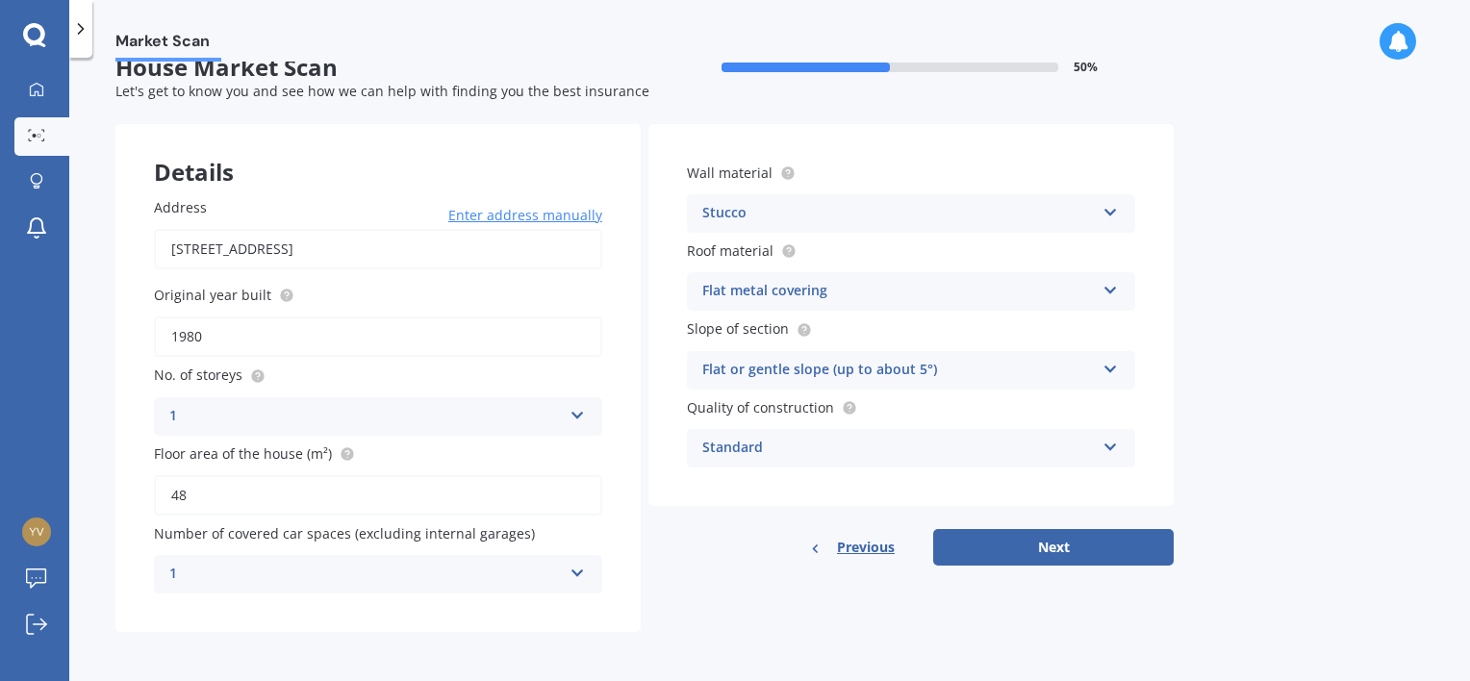
click at [966, 291] on div "Flat metal covering" at bounding box center [898, 291] width 392 height 23
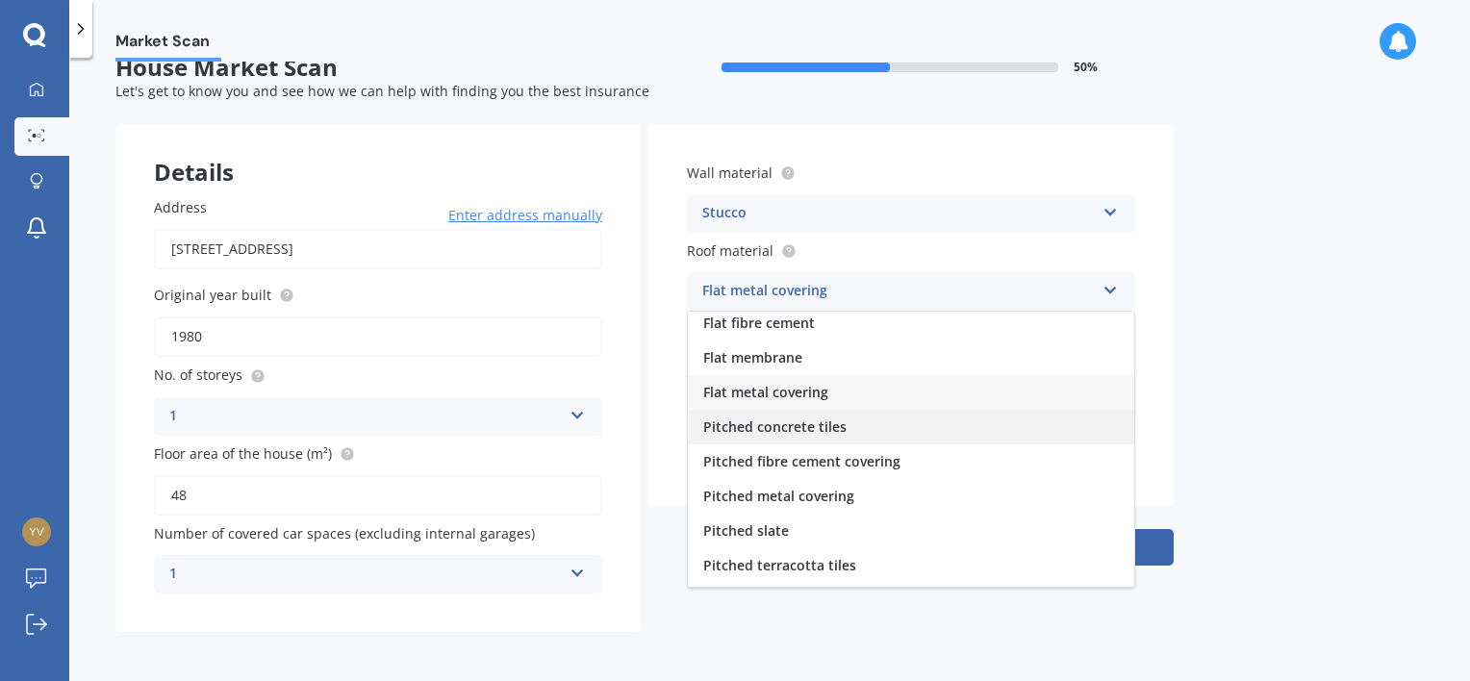
scroll to position [0, 0]
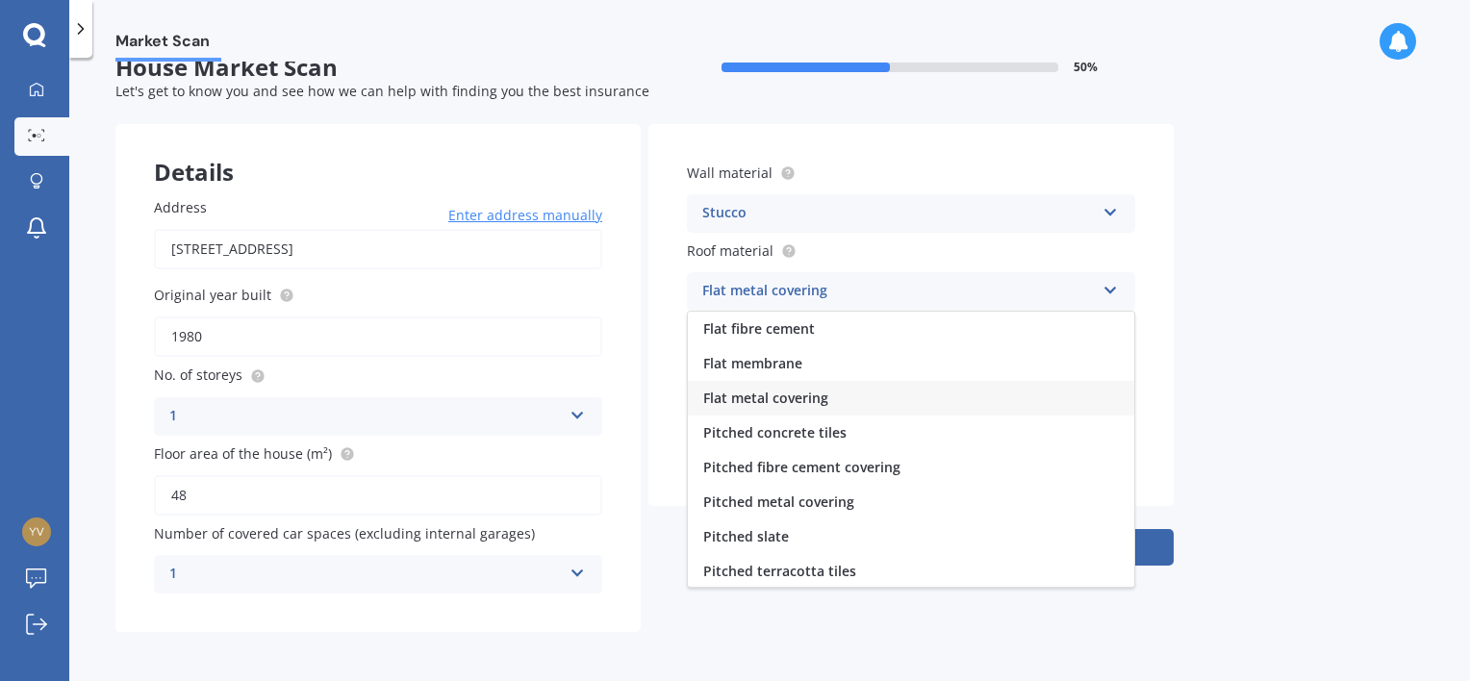
click at [1380, 350] on div "Market Scan House Market Scan 50 % Let's get to know you and see how we can hel…" at bounding box center [769, 373] width 1400 height 623
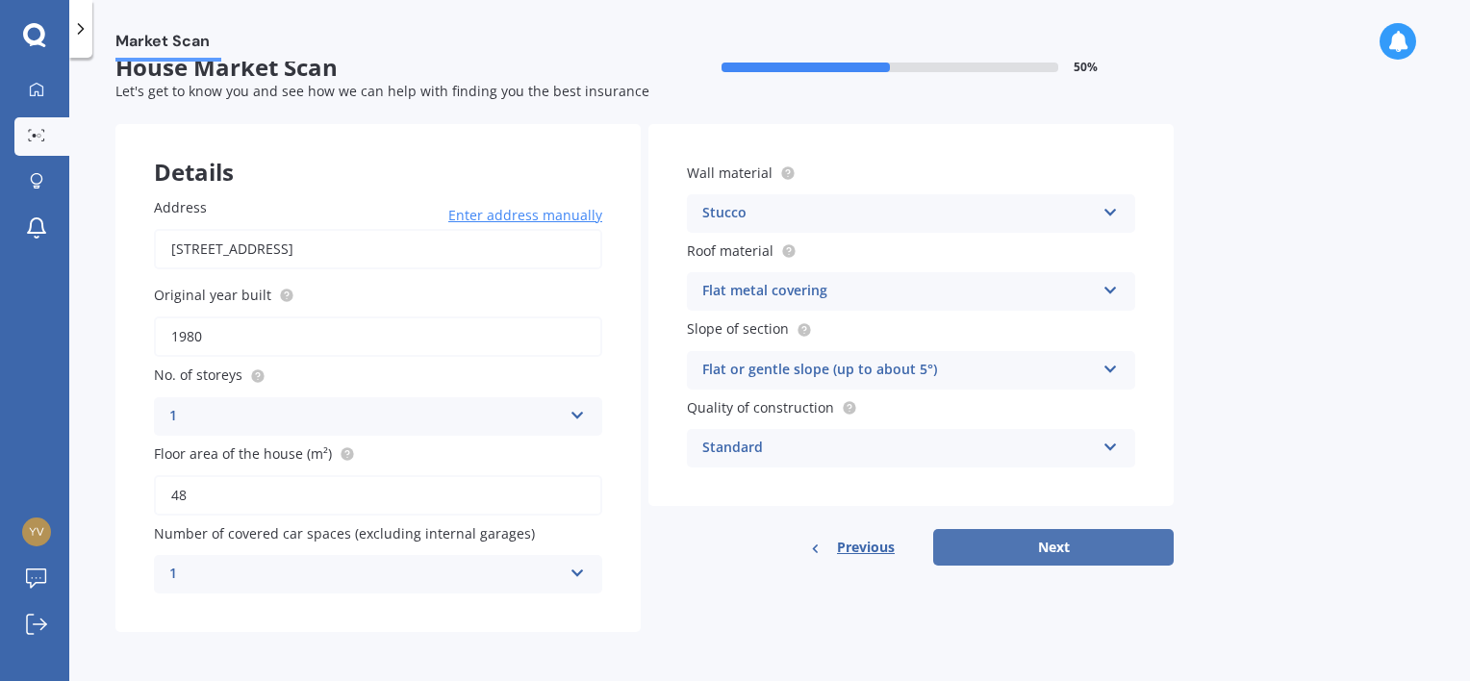
click at [1038, 551] on button "Next" at bounding box center [1053, 547] width 240 height 37
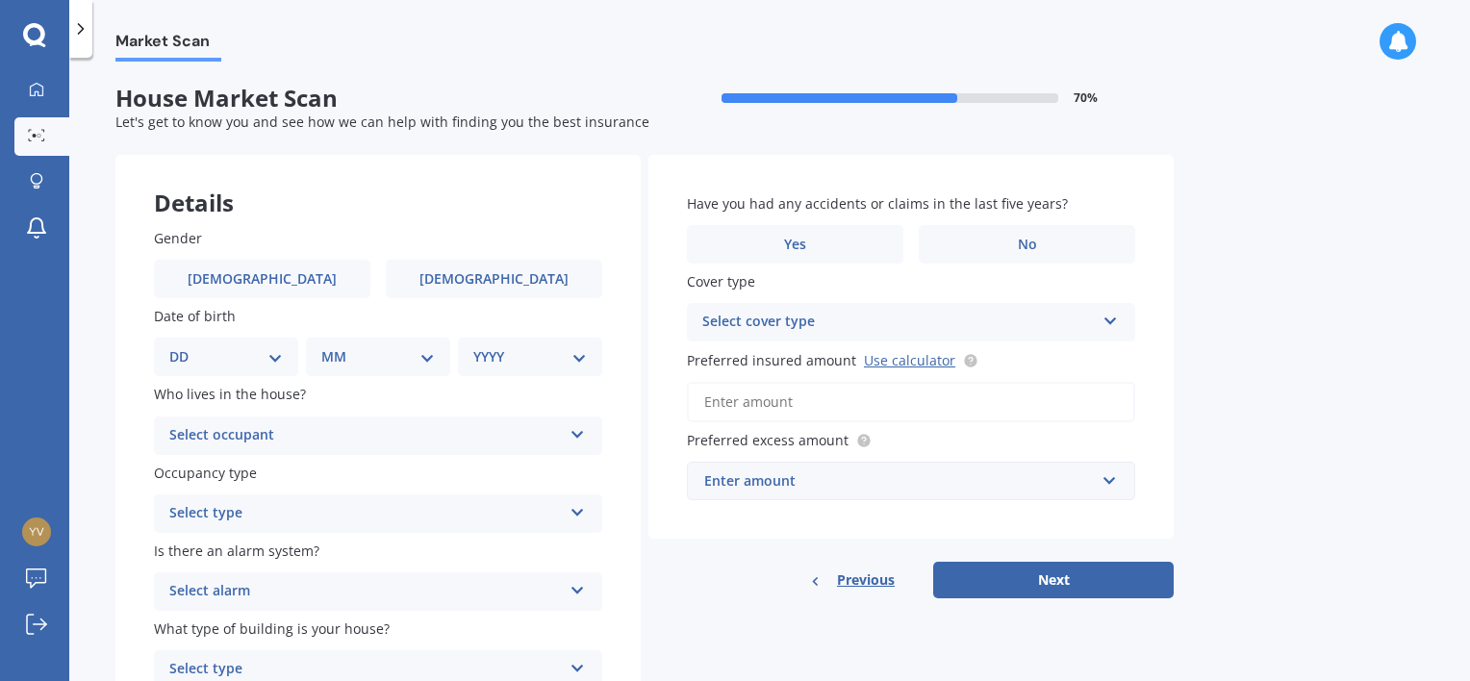
scroll to position [97, 0]
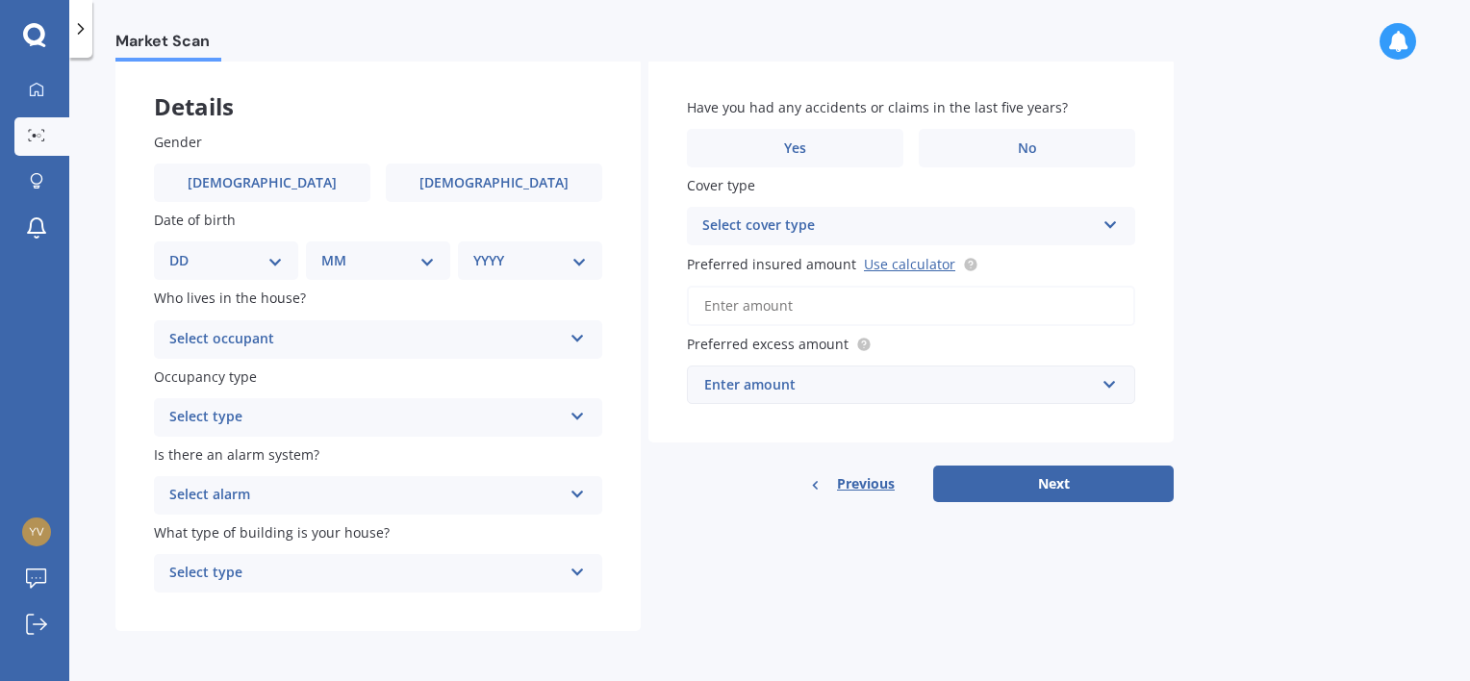
click at [867, 480] on span "Previous" at bounding box center [866, 483] width 58 height 29
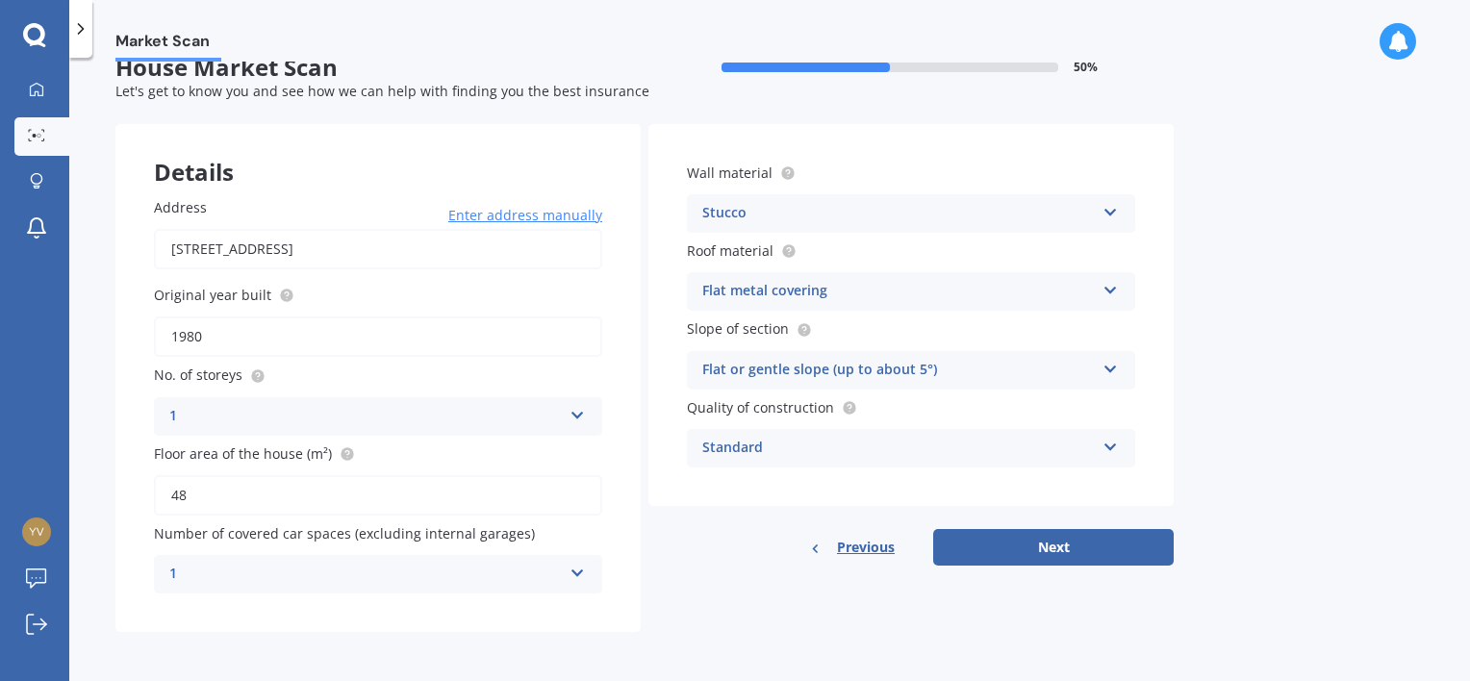
scroll to position [0, 0]
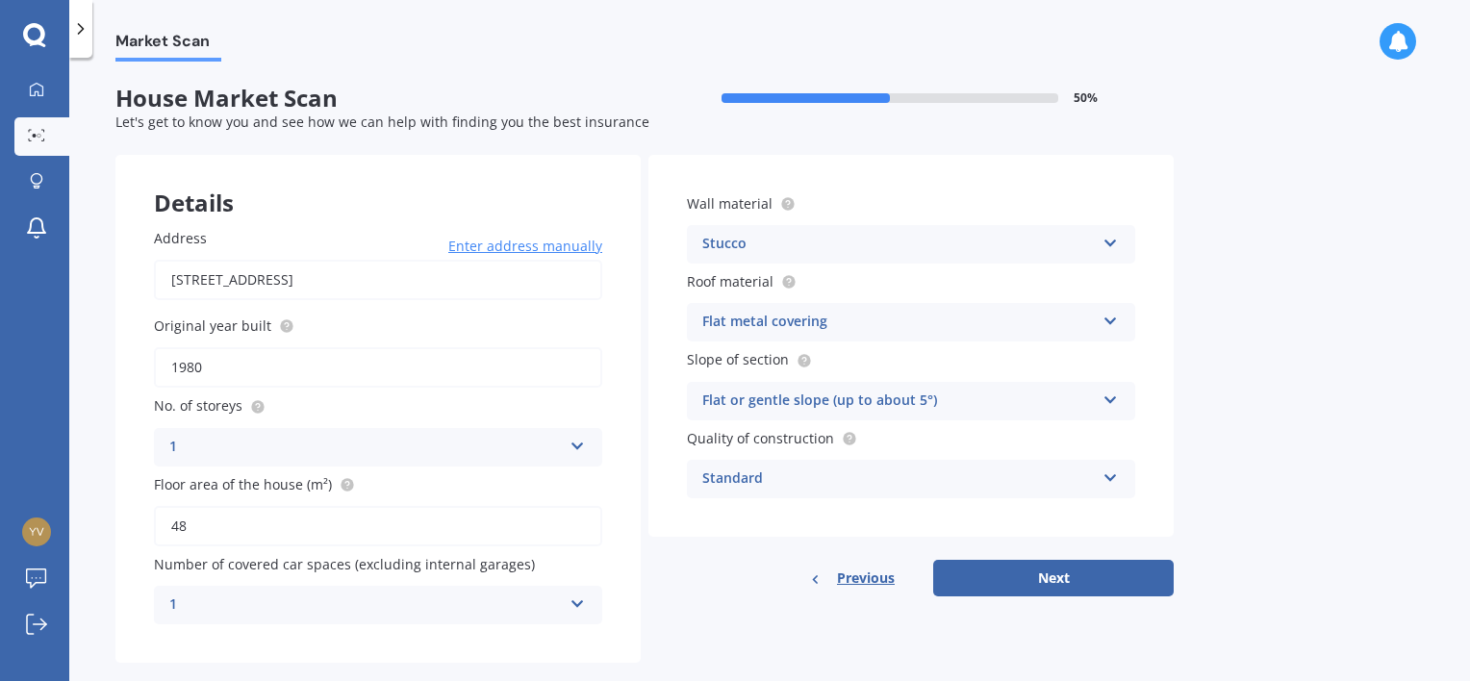
click at [252, 362] on input "1980" at bounding box center [378, 367] width 448 height 40
type input "1982"
click at [1047, 584] on button "Next" at bounding box center [1053, 578] width 240 height 37
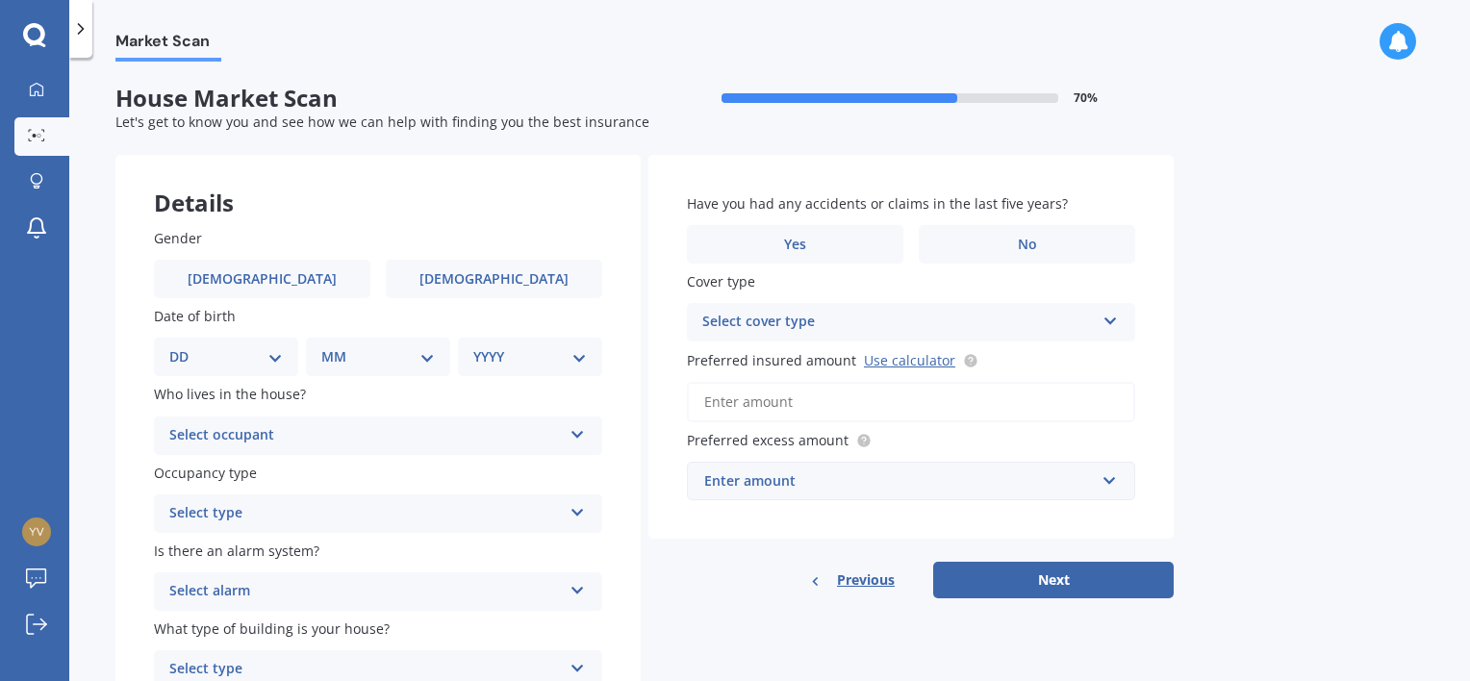
click at [865, 569] on span "Previous" at bounding box center [866, 580] width 58 height 29
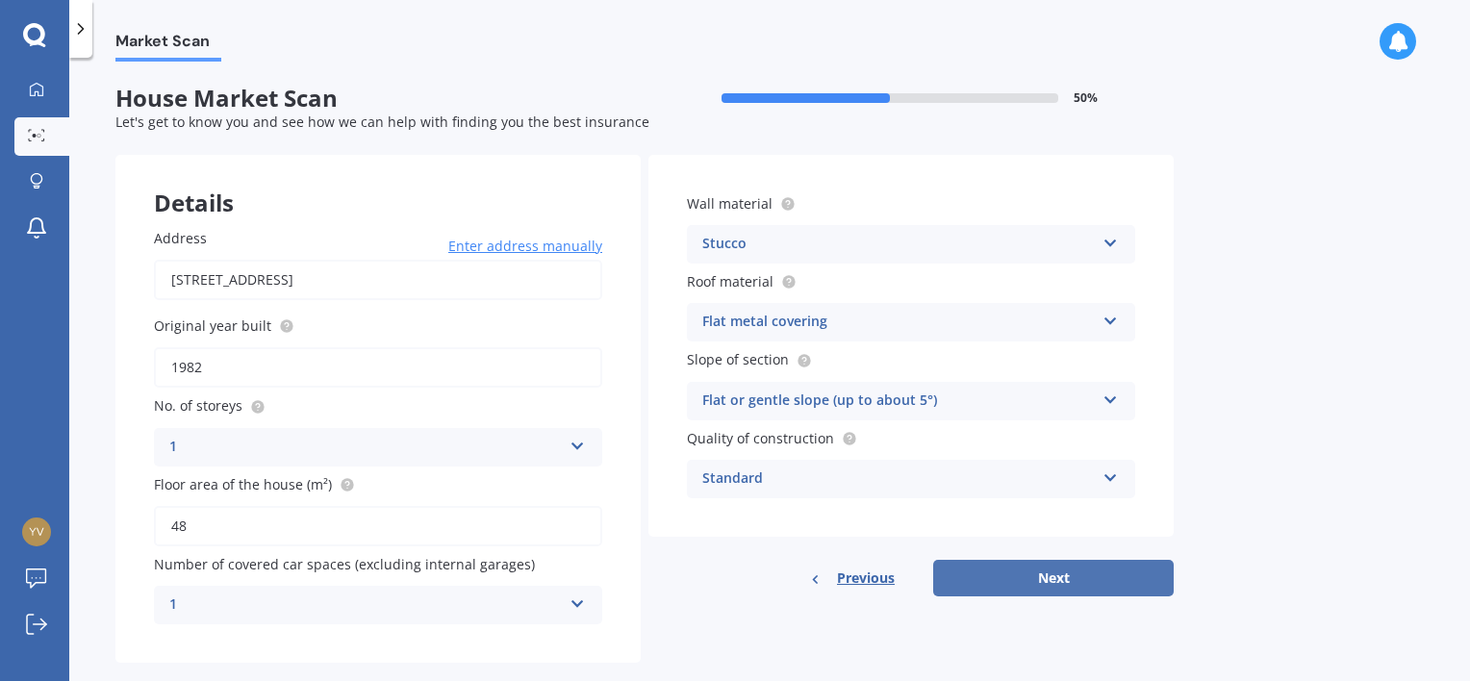
click at [1028, 581] on button "Next" at bounding box center [1053, 578] width 240 height 37
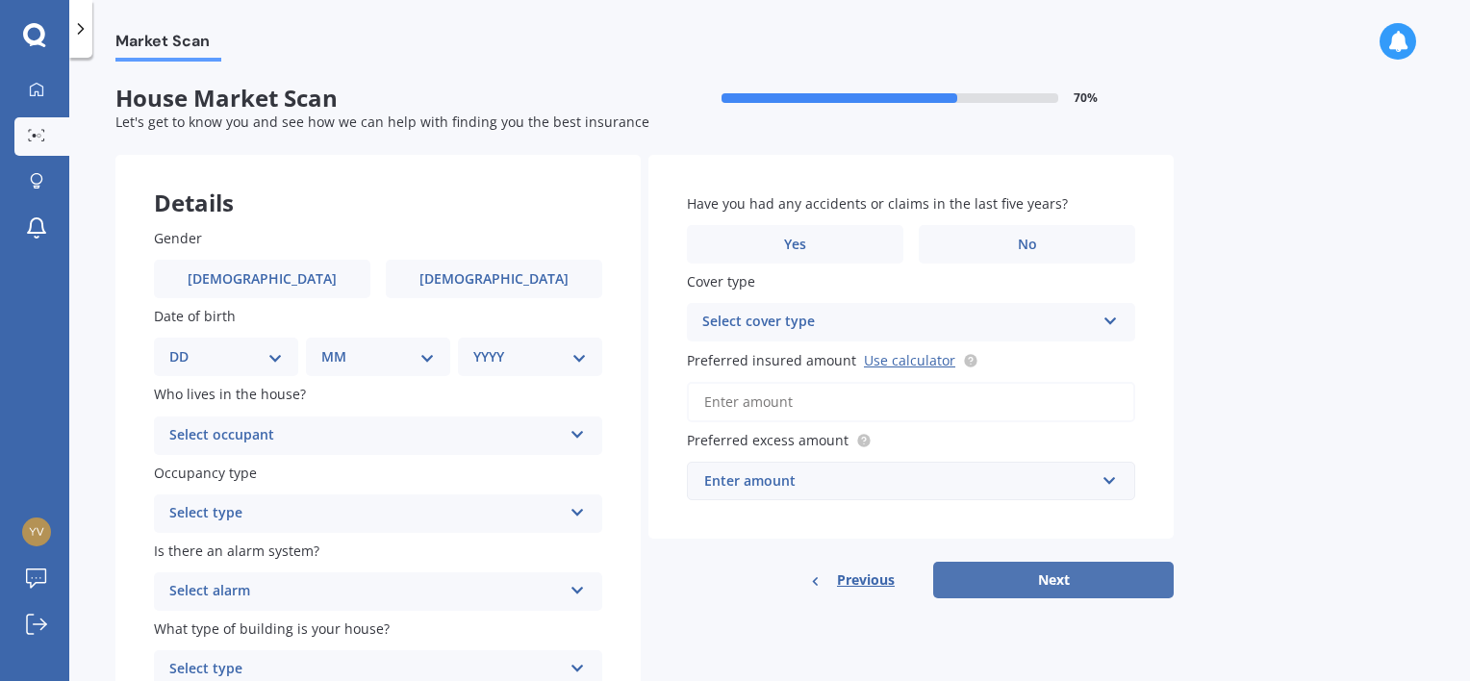
scroll to position [97, 0]
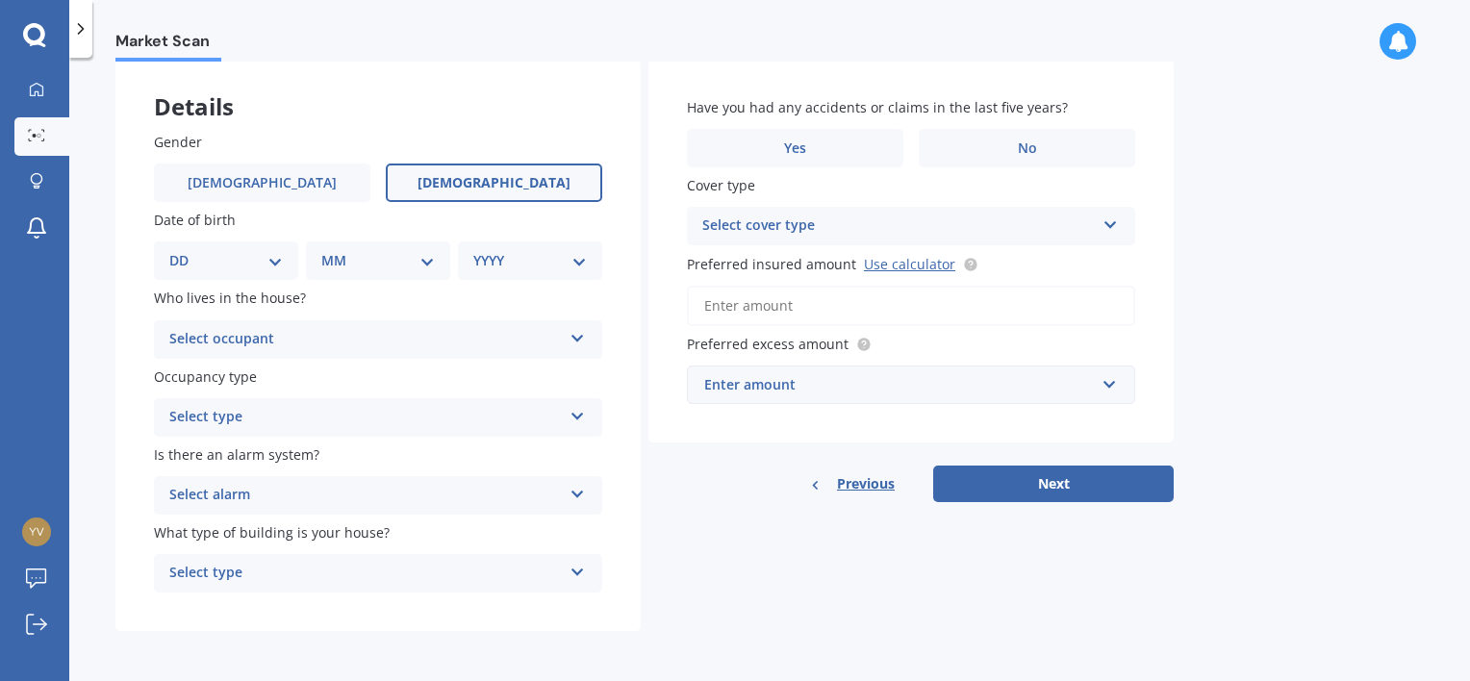
click at [503, 177] on span "[DEMOGRAPHIC_DATA]" at bounding box center [493, 183] width 153 height 16
click at [0, 0] on input "[DEMOGRAPHIC_DATA]" at bounding box center [0, 0] width 0 height 0
click at [184, 253] on select "DD 01 02 03 04 05 06 07 08 09 10 11 12 13 14 15 16 17 18 19 20 21 22 23 24 25 2…" at bounding box center [226, 260] width 114 height 21
select select "27"
click at [185, 250] on select "DD 01 02 03 04 05 06 07 08 09 10 11 12 13 14 15 16 17 18 19 20 21 22 23 24 25 2…" at bounding box center [226, 260] width 114 height 21
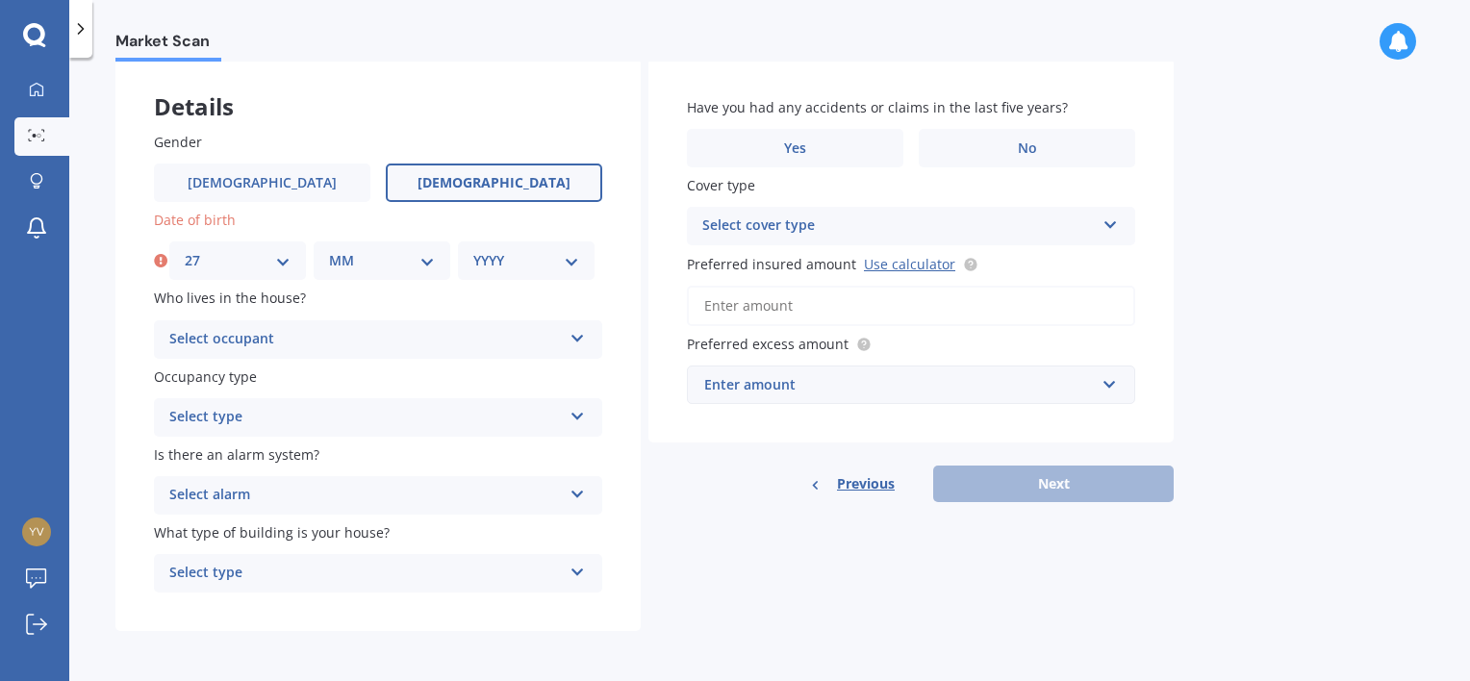
click at [387, 262] on select "MM 01 02 03 04 05 06 07 08 09 10 11 12" at bounding box center [382, 260] width 106 height 21
select select "09"
click at [329, 250] on select "MM 01 02 03 04 05 06 07 08 09 10 11 12" at bounding box center [382, 260] width 106 height 21
click at [516, 271] on div "YYYY 2009 2008 2007 2006 2005 2004 2003 2002 2001 2000 1999 1998 1997 1996 1995…" at bounding box center [526, 260] width 137 height 38
click at [532, 254] on select "YYYY 2009 2008 2007 2006 2005 2004 2003 2002 2001 2000 1999 1998 1997 1996 1995…" at bounding box center [526, 260] width 106 height 21
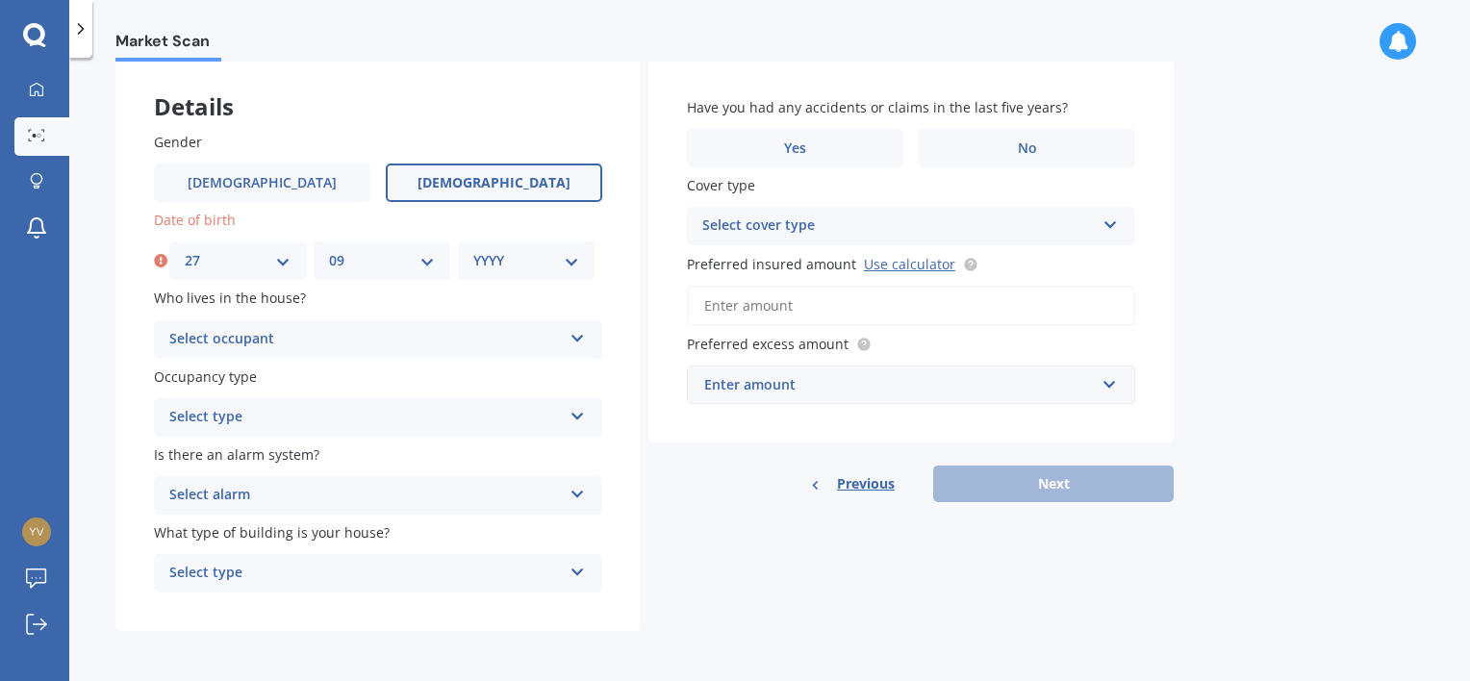
select select "1993"
click at [473, 250] on select "YYYY 2009 2008 2007 2006 2005 2004 2003 2002 2001 2000 1999 1998 1997 1996 1995…" at bounding box center [526, 260] width 106 height 21
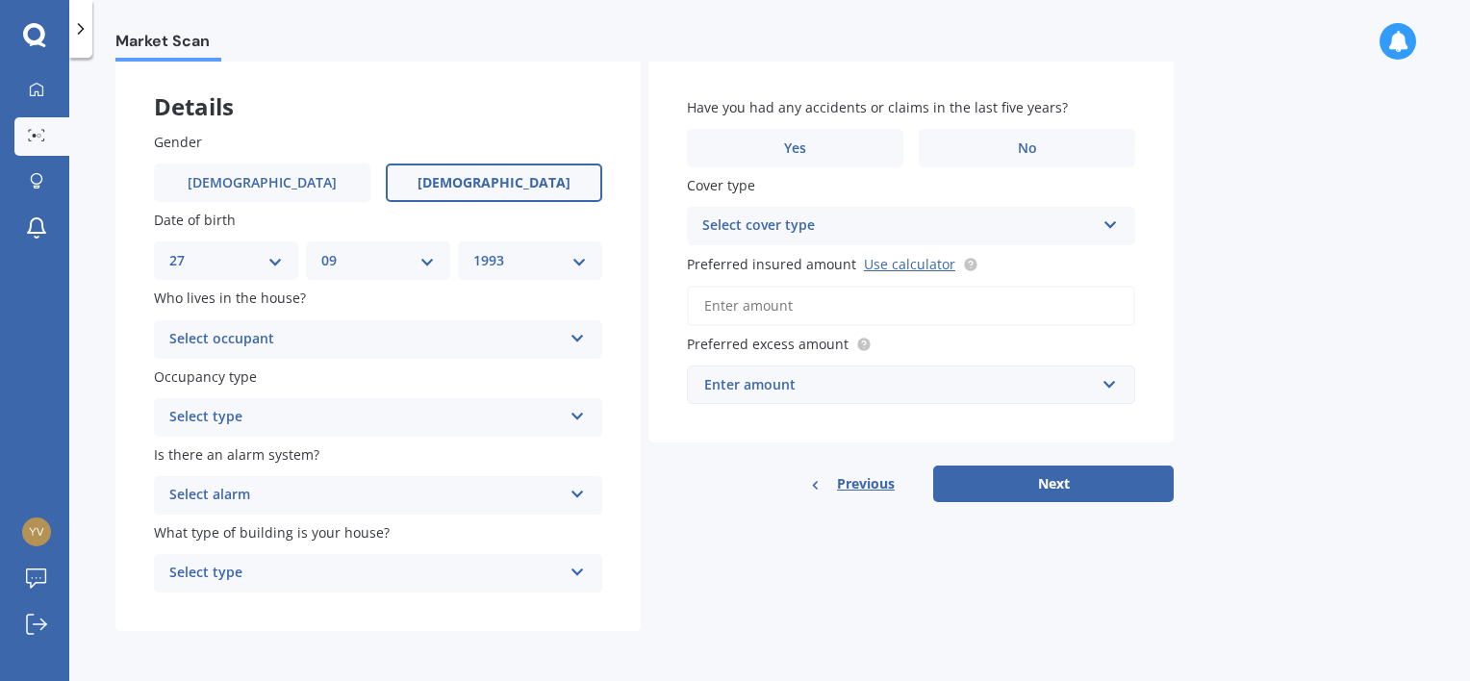
click at [428, 330] on div "Select occupant" at bounding box center [365, 339] width 392 height 23
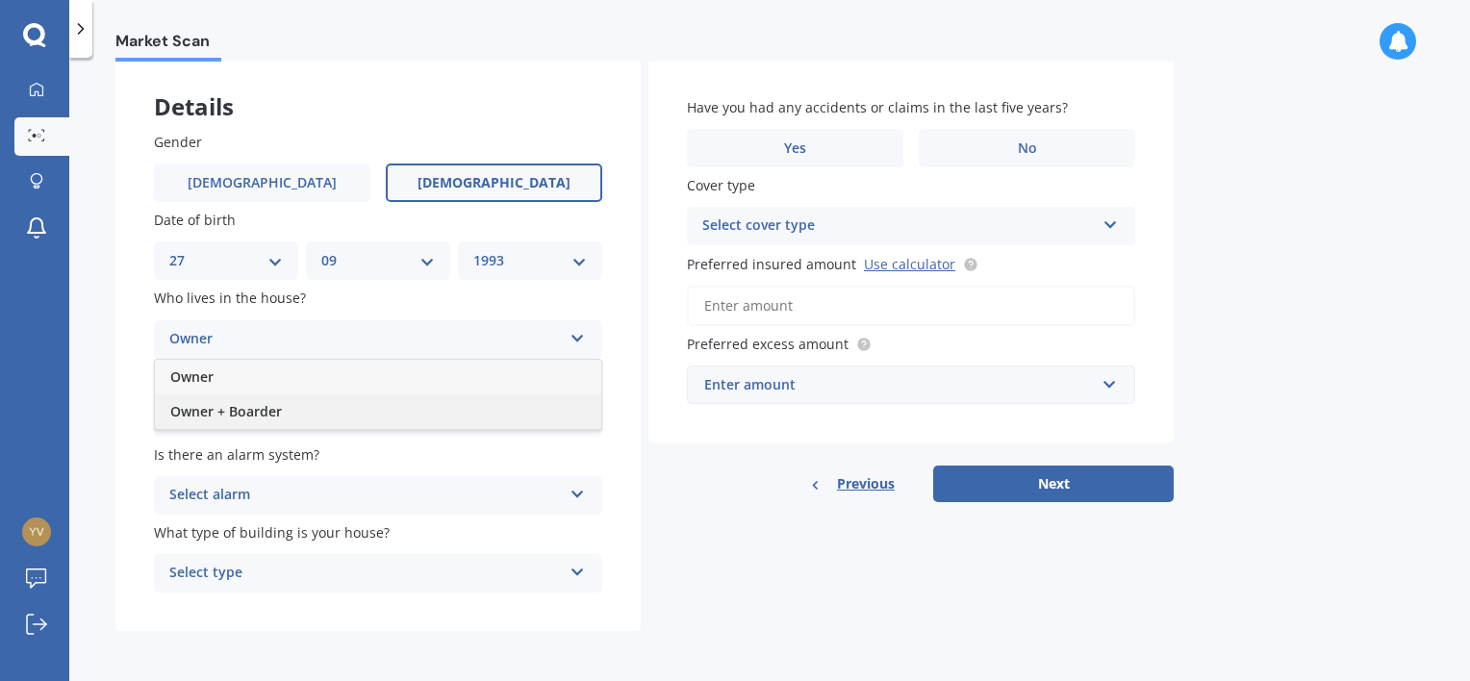
click at [353, 407] on div "Owner + Boarder" at bounding box center [378, 411] width 446 height 35
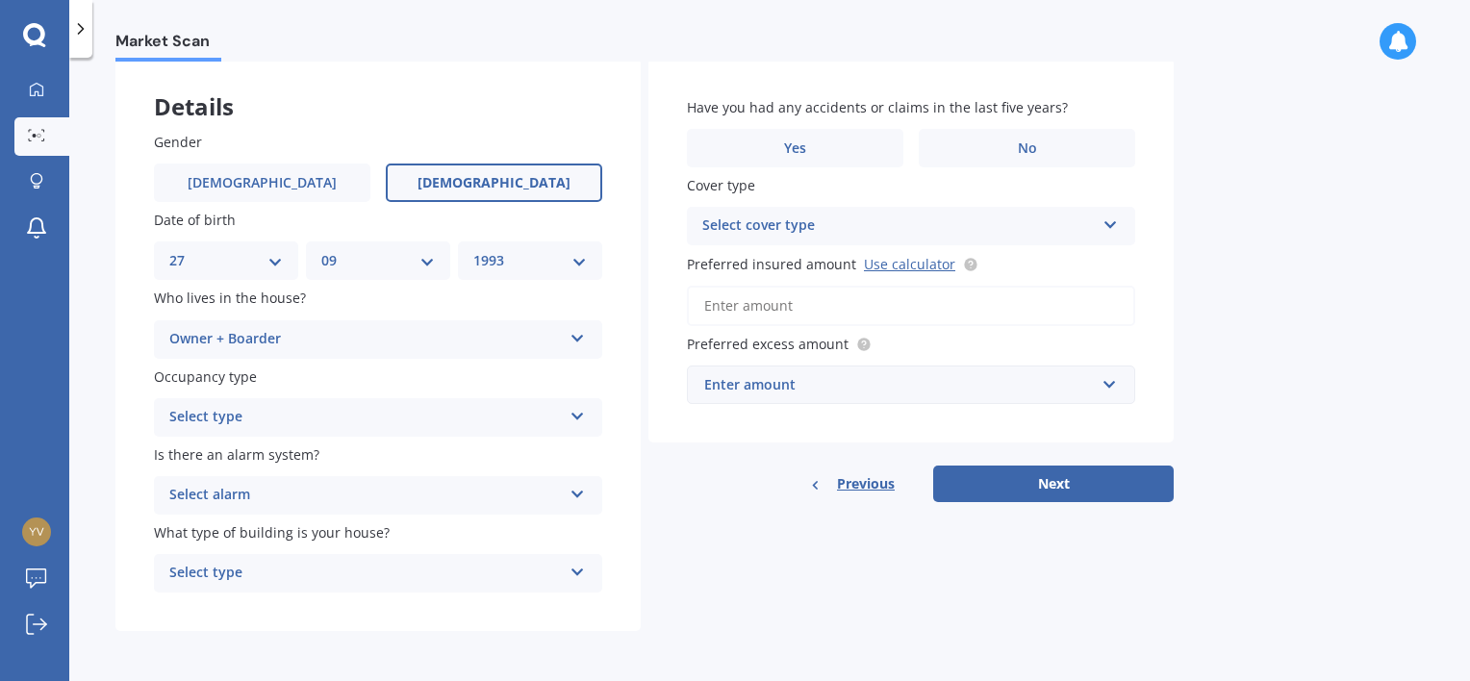
click at [315, 417] on div "Select type" at bounding box center [365, 417] width 392 height 23
click at [273, 461] on div "Permanent" at bounding box center [378, 455] width 446 height 35
click at [308, 493] on div "Select alarm" at bounding box center [365, 495] width 392 height 23
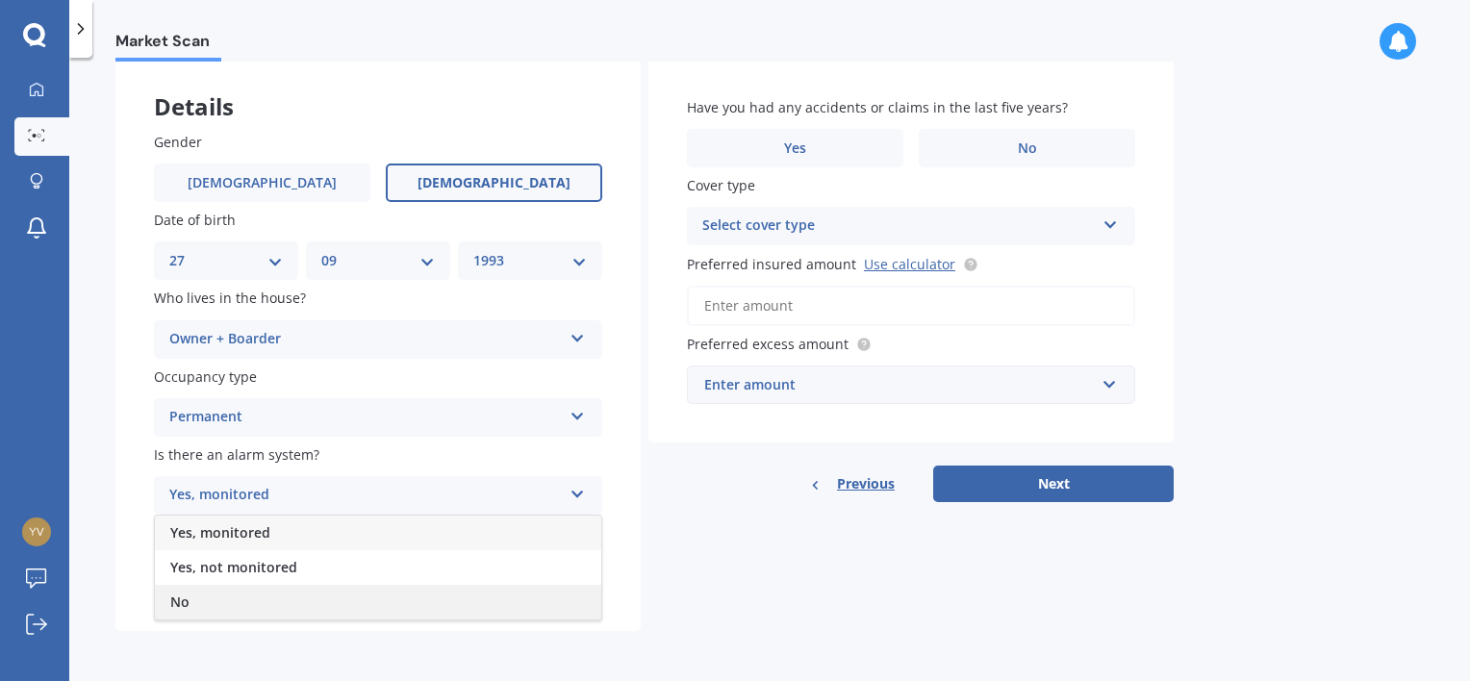
click at [215, 606] on div "No" at bounding box center [378, 602] width 446 height 35
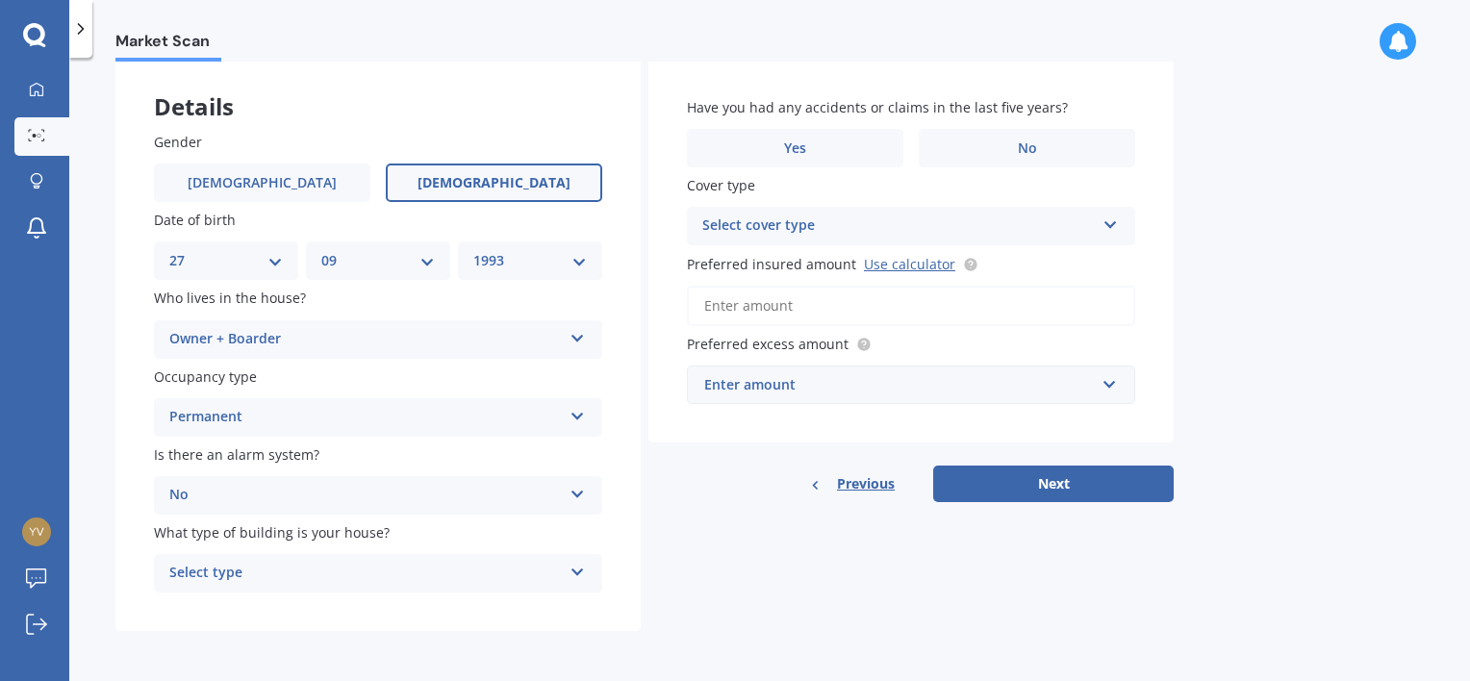
click at [294, 581] on div "Select type" at bounding box center [365, 573] width 392 height 23
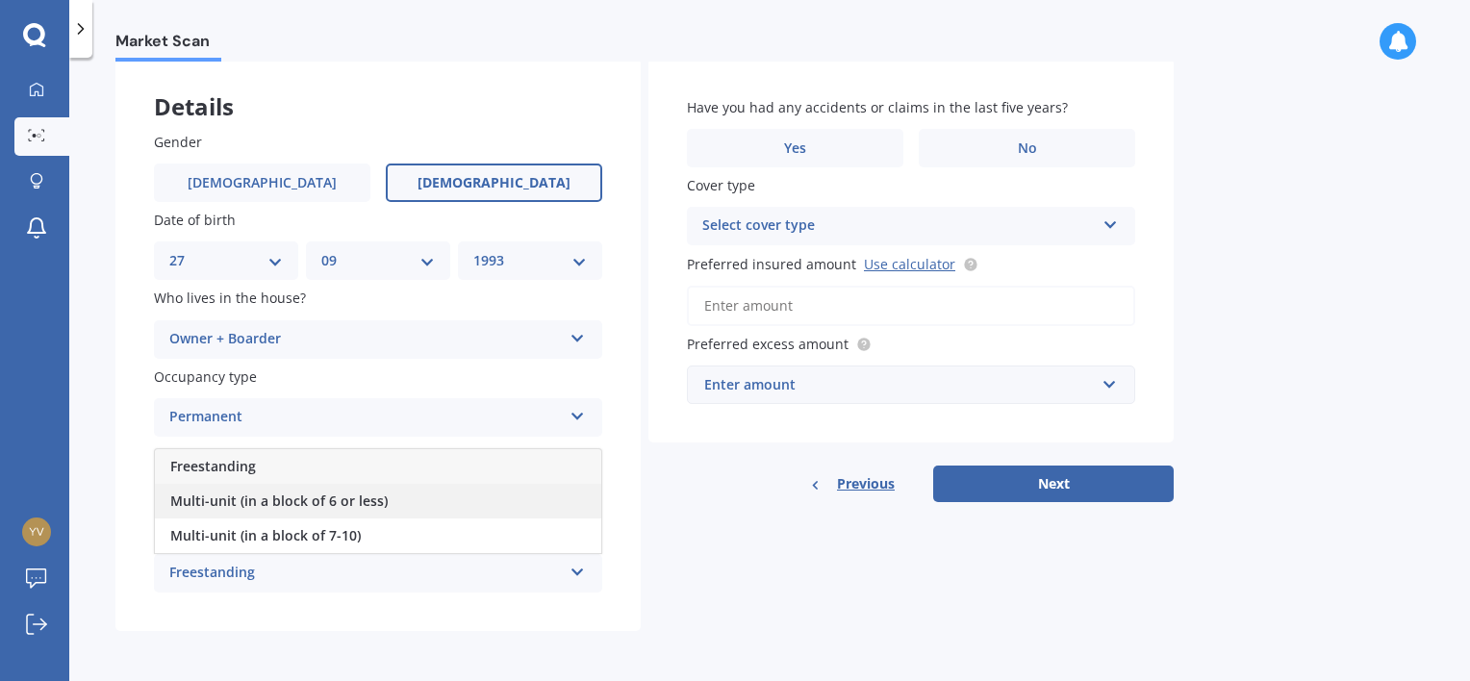
click at [388, 504] on div "Multi-unit (in a block of 6 or less)" at bounding box center [378, 501] width 446 height 35
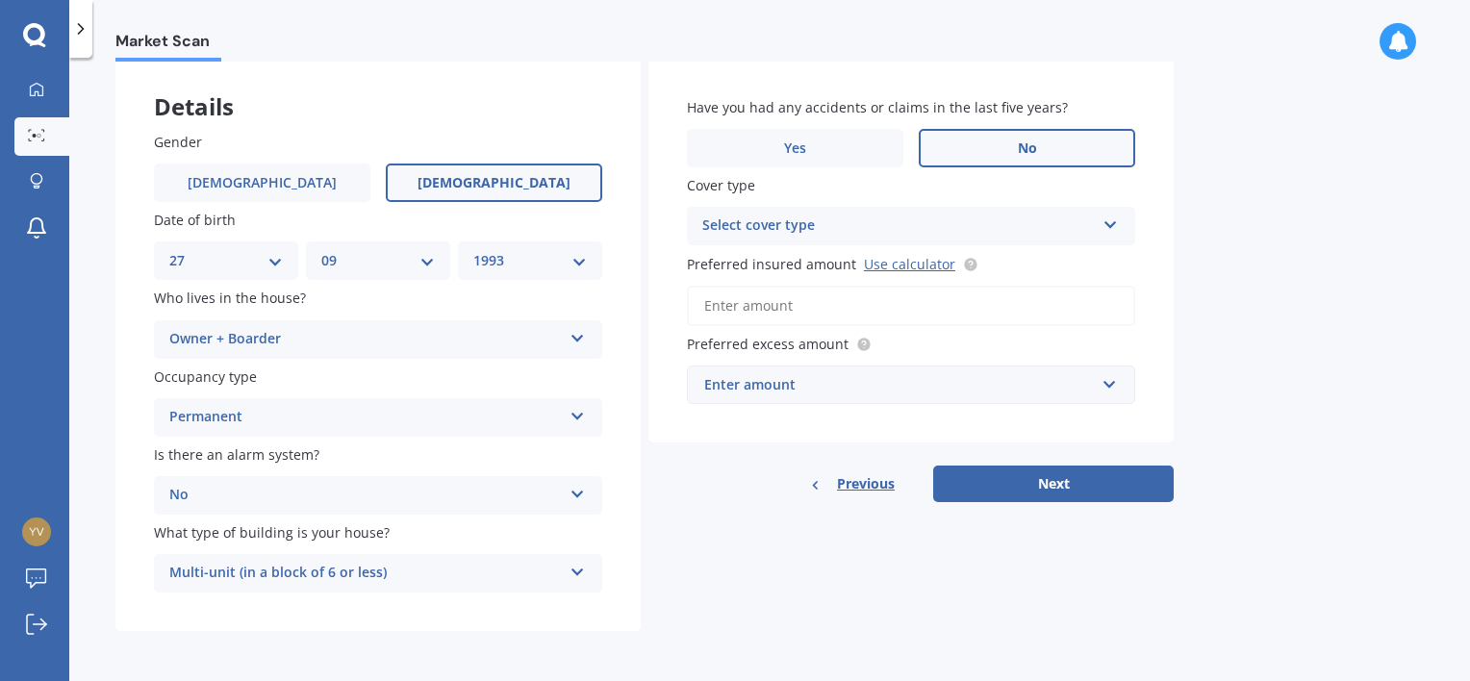
click at [1027, 141] on span "No" at bounding box center [1027, 148] width 19 height 16
click at [0, 0] on input "No" at bounding box center [0, 0] width 0 height 0
click at [983, 207] on div "Select cover type High" at bounding box center [911, 226] width 448 height 38
click at [909, 263] on div "High" at bounding box center [911, 263] width 446 height 35
click at [906, 265] on link "Use calculator" at bounding box center [909, 264] width 91 height 18
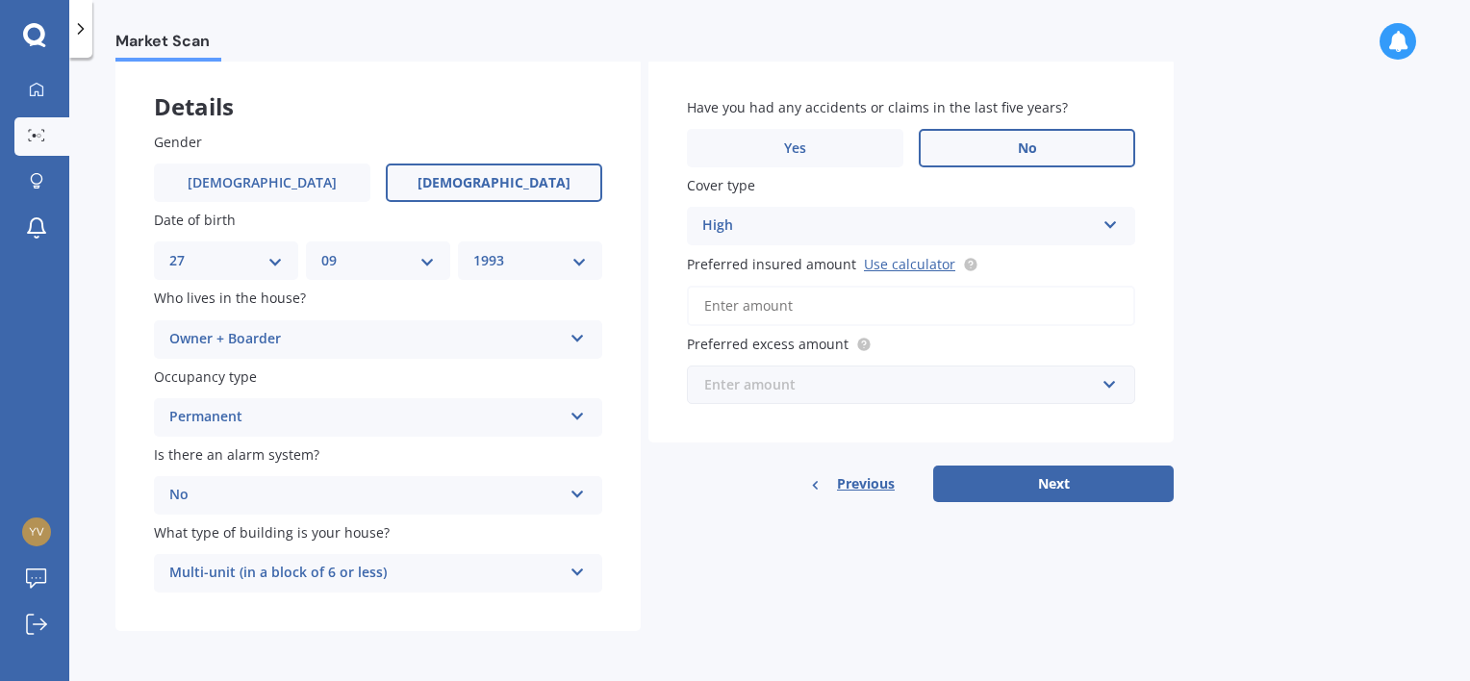
click at [904, 397] on input "text" at bounding box center [904, 384] width 431 height 37
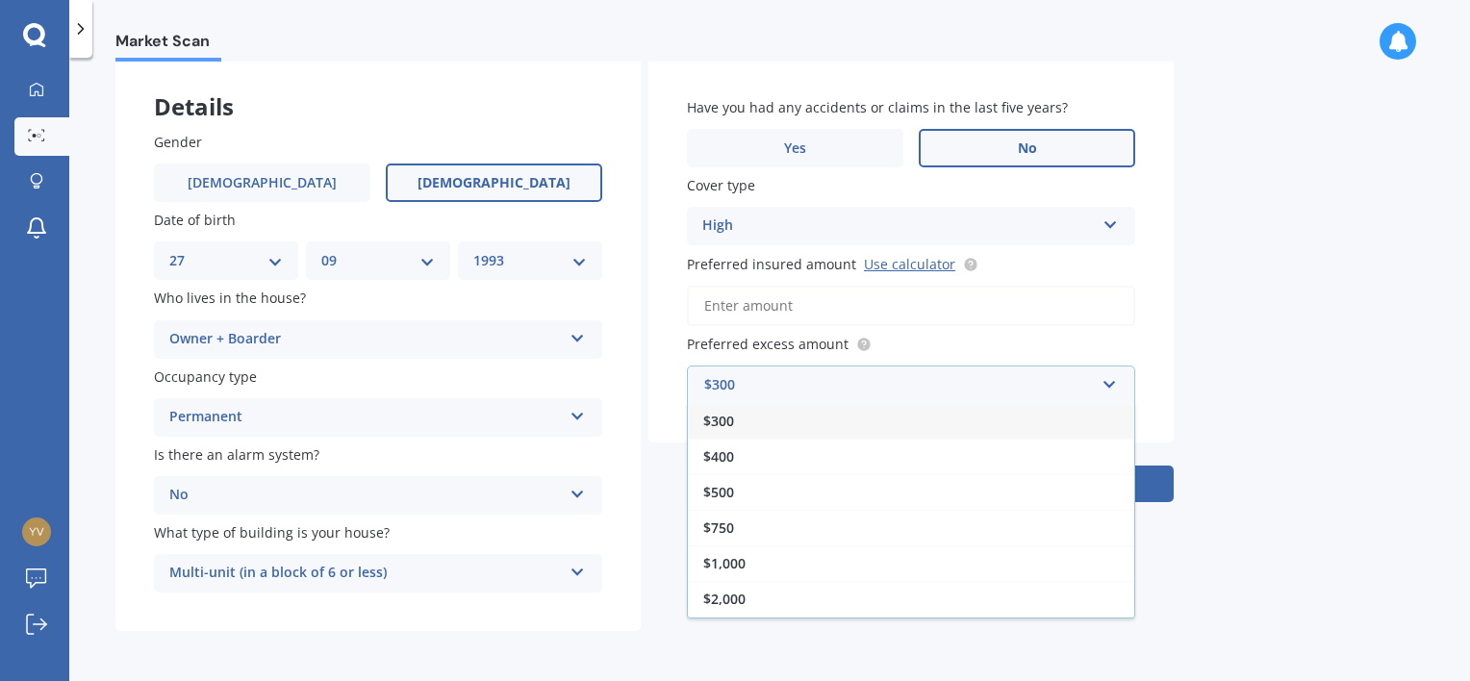
click at [796, 419] on div "$300" at bounding box center [911, 421] width 446 height 36
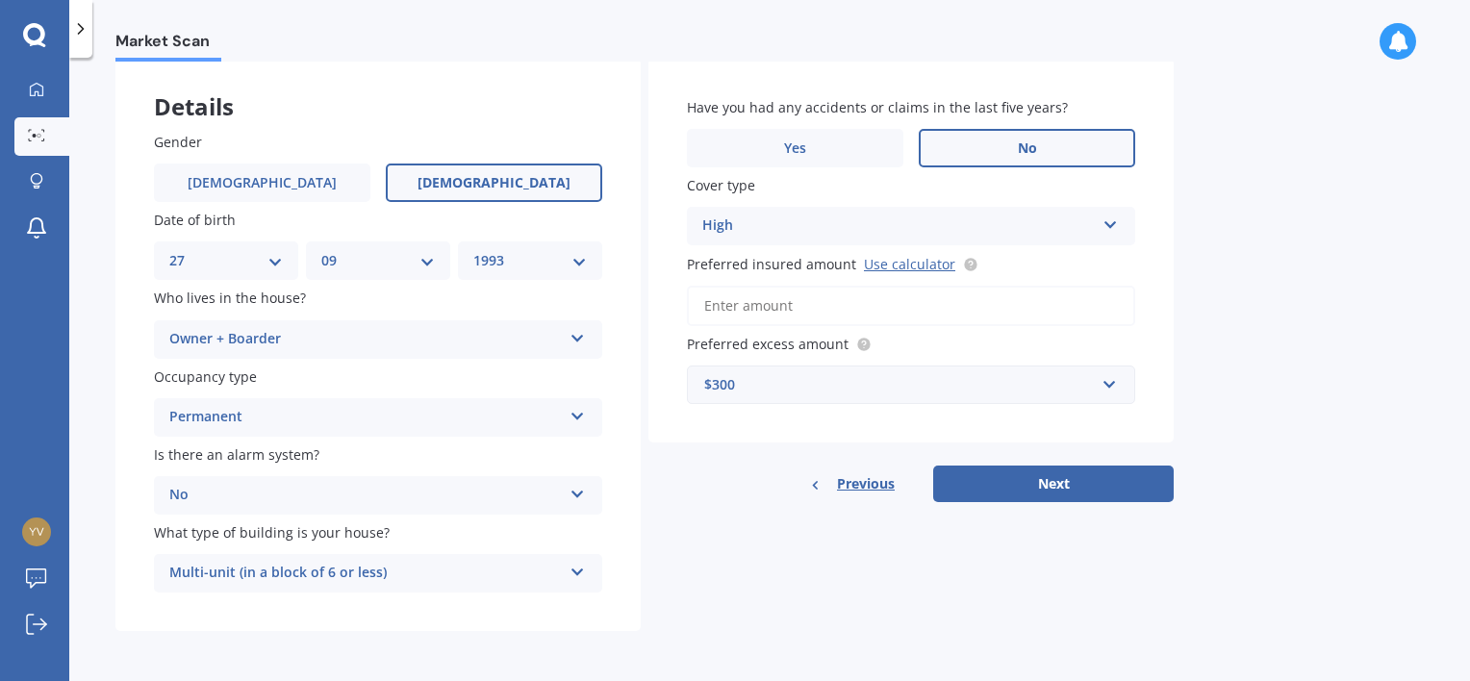
click at [1045, 500] on div "Details Gender [DEMOGRAPHIC_DATA] [DEMOGRAPHIC_DATA] Date of birth DD 01 02 03 …" at bounding box center [644, 345] width 1058 height 573
click at [1045, 466] on button "Next" at bounding box center [1053, 484] width 240 height 37
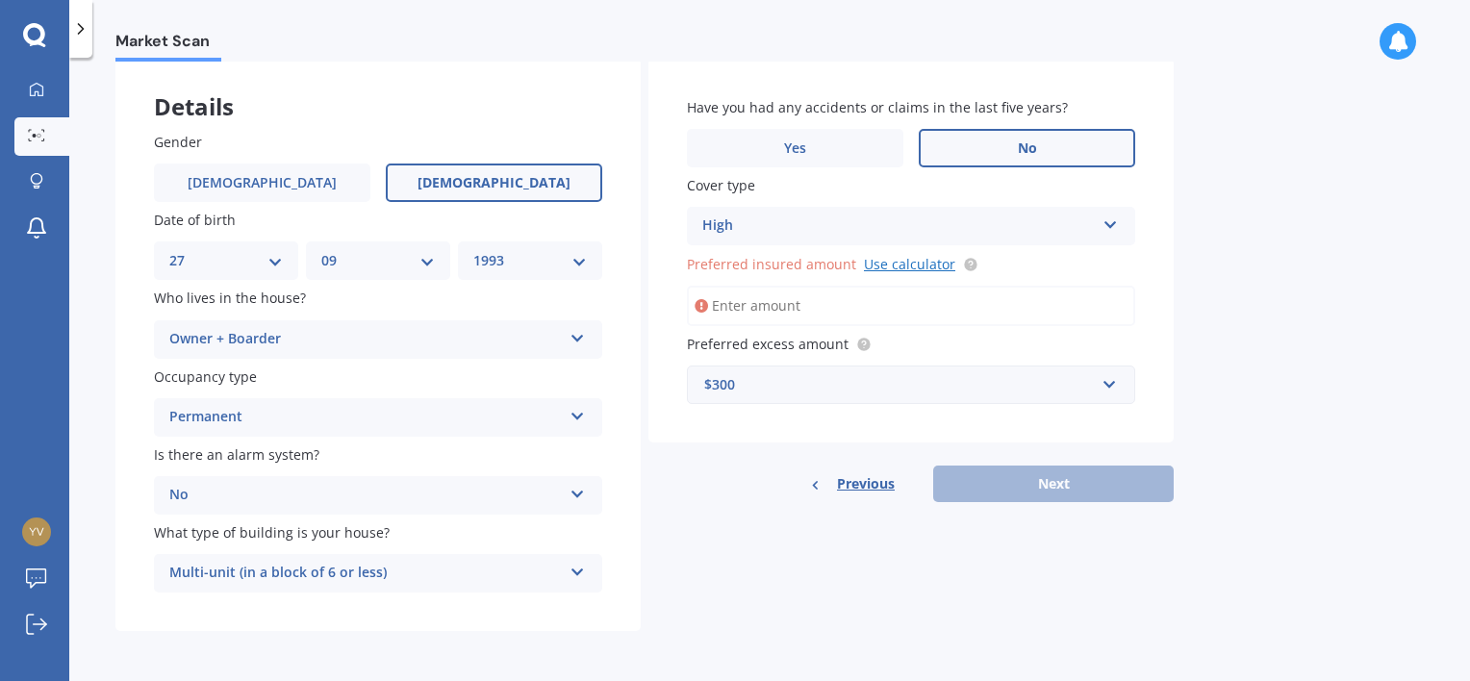
click at [904, 255] on link "Use calculator" at bounding box center [909, 264] width 91 height 18
click at [747, 311] on input "Preferred insured amount Use calculator" at bounding box center [911, 306] width 448 height 40
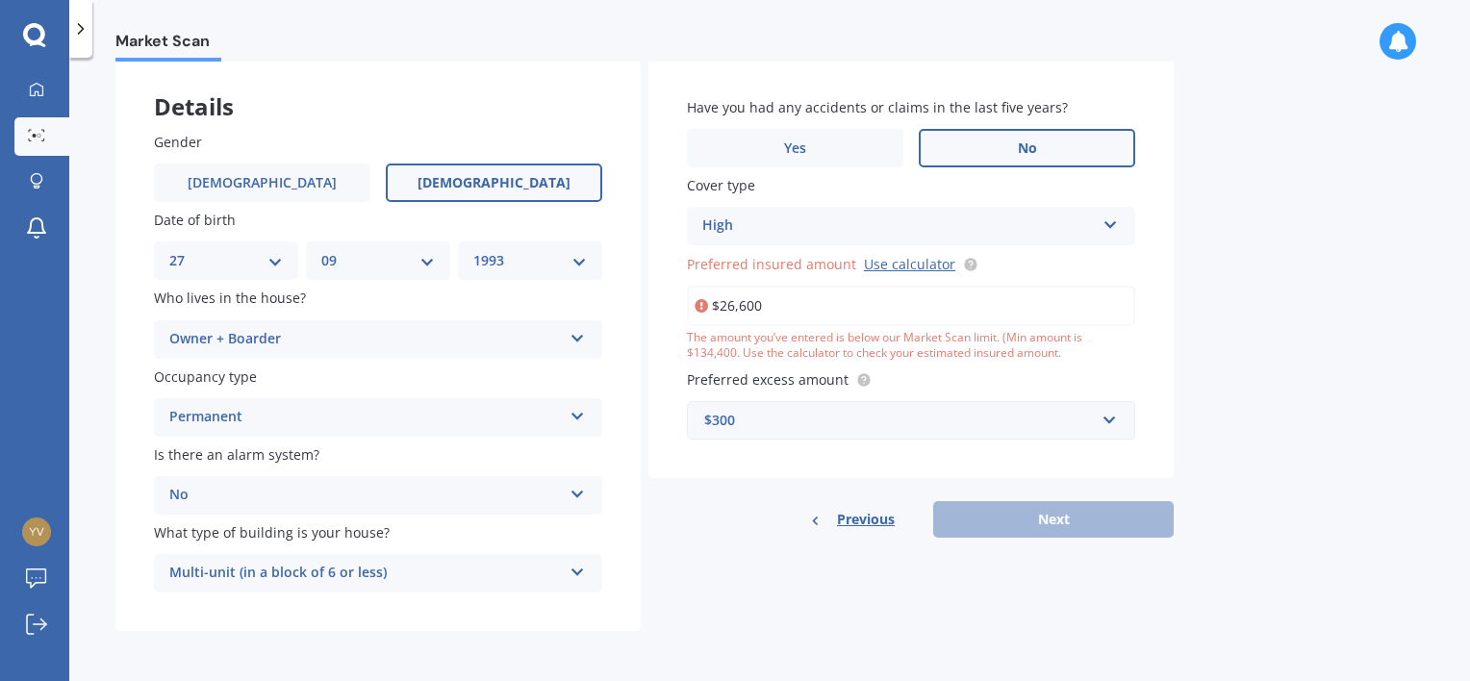
type input "$266,000"
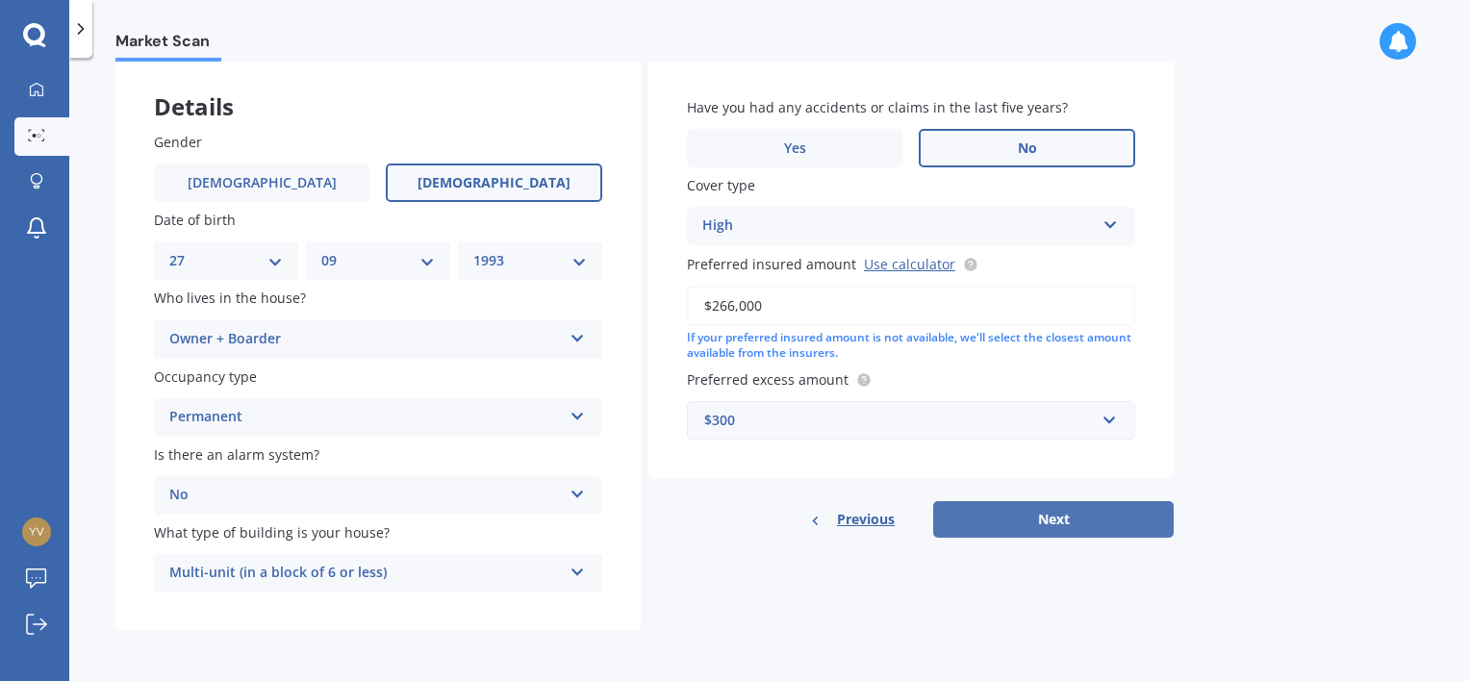
click at [1036, 528] on button "Next" at bounding box center [1053, 519] width 240 height 37
select select "27"
select select "09"
select select "1993"
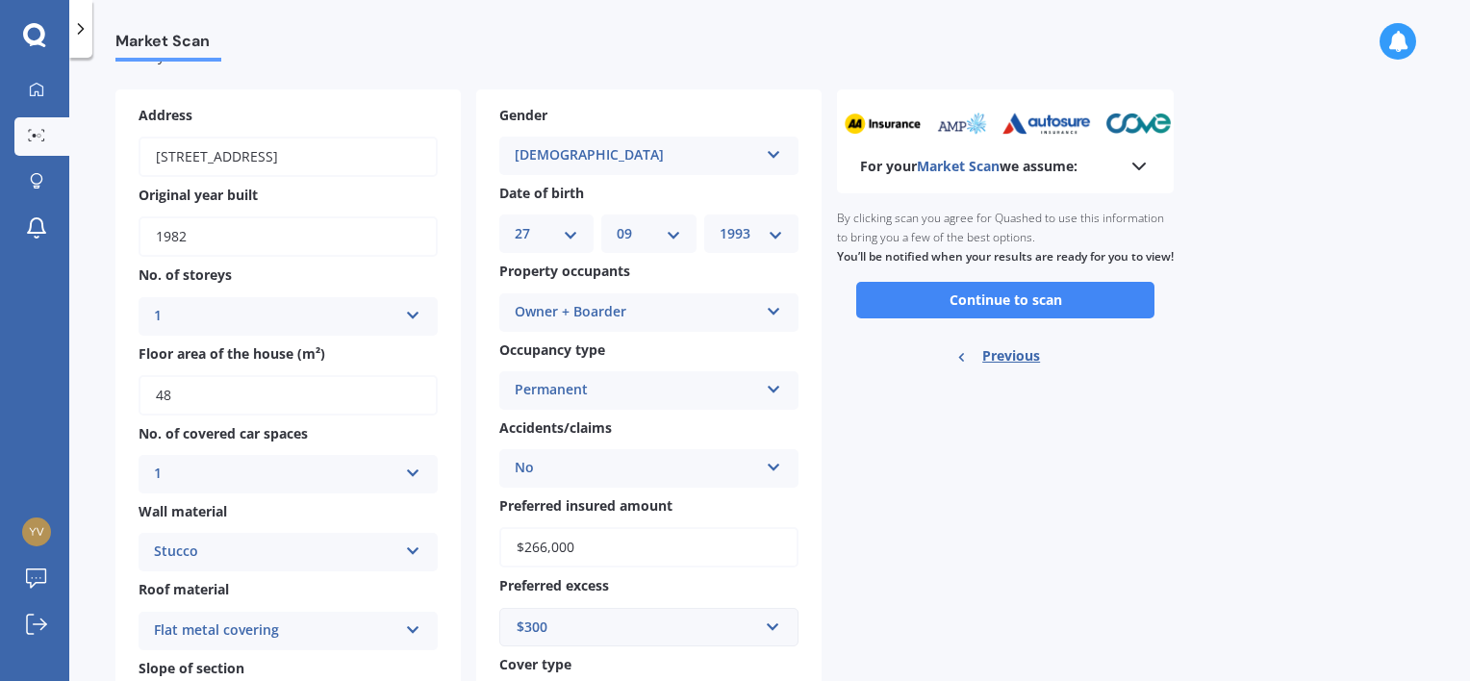
scroll to position [0, 0]
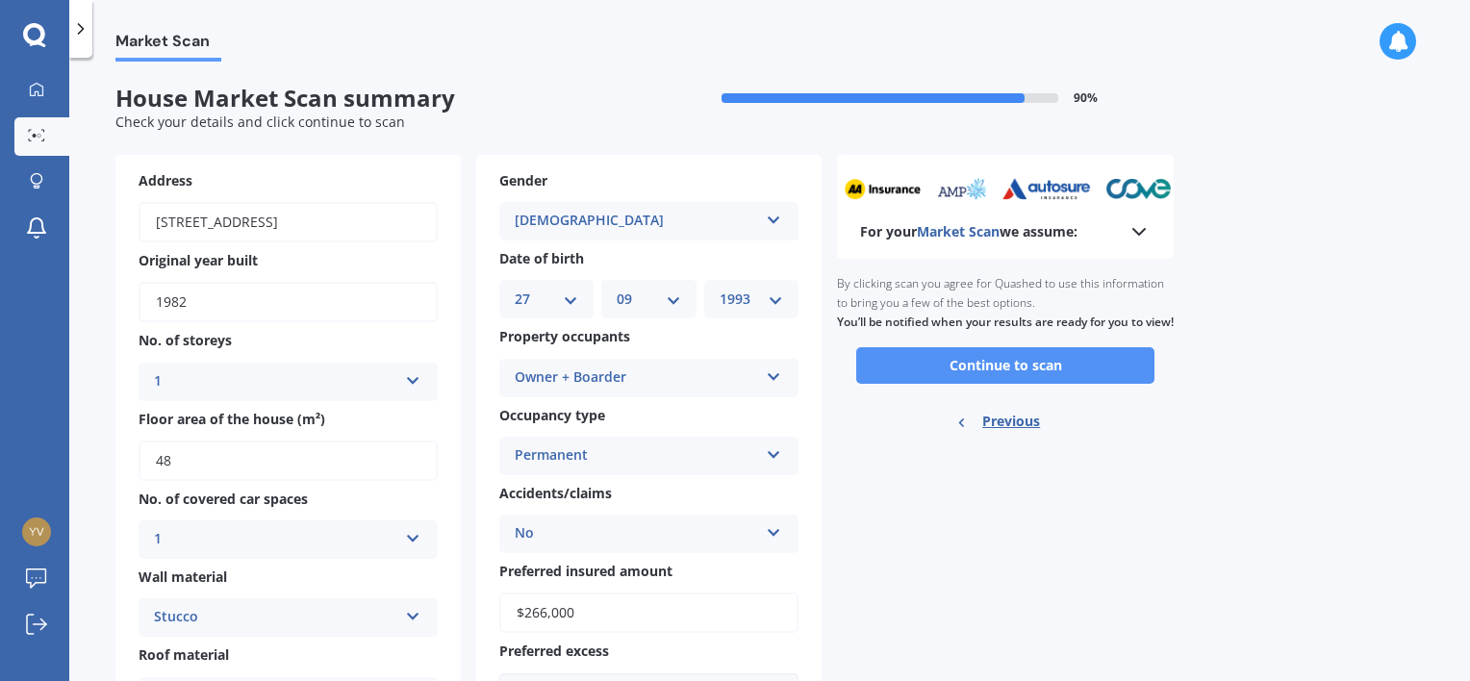
click at [1024, 383] on button "Continue to scan" at bounding box center [1005, 365] width 298 height 37
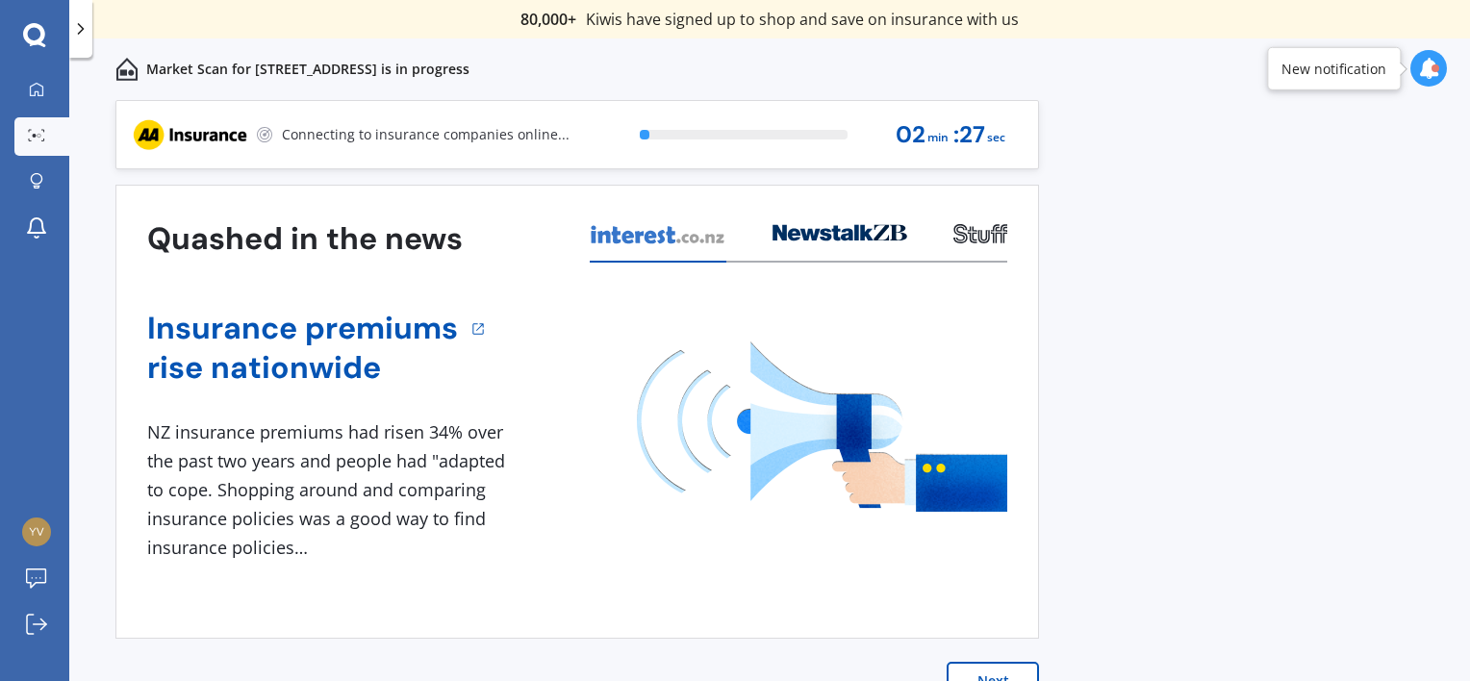
scroll to position [15, 0]
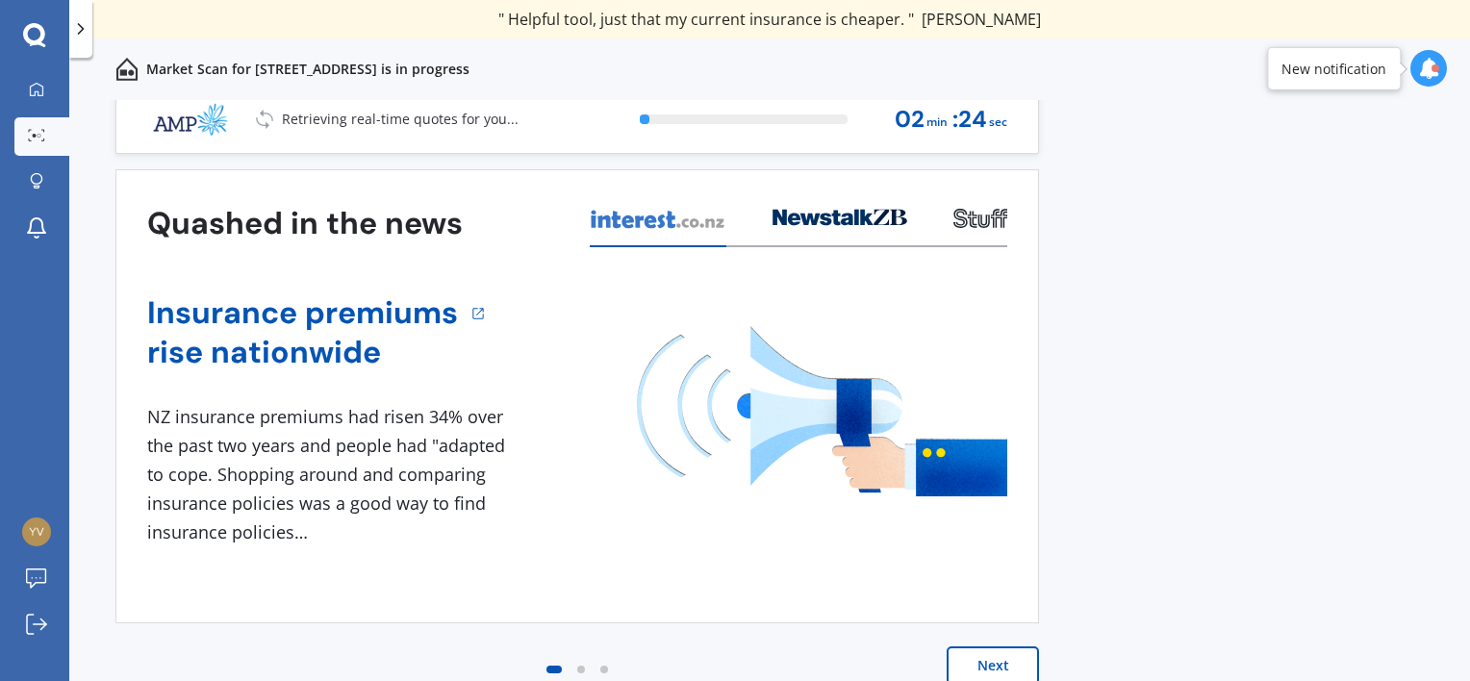
click at [976, 646] on button "Next" at bounding box center [992, 665] width 92 height 38
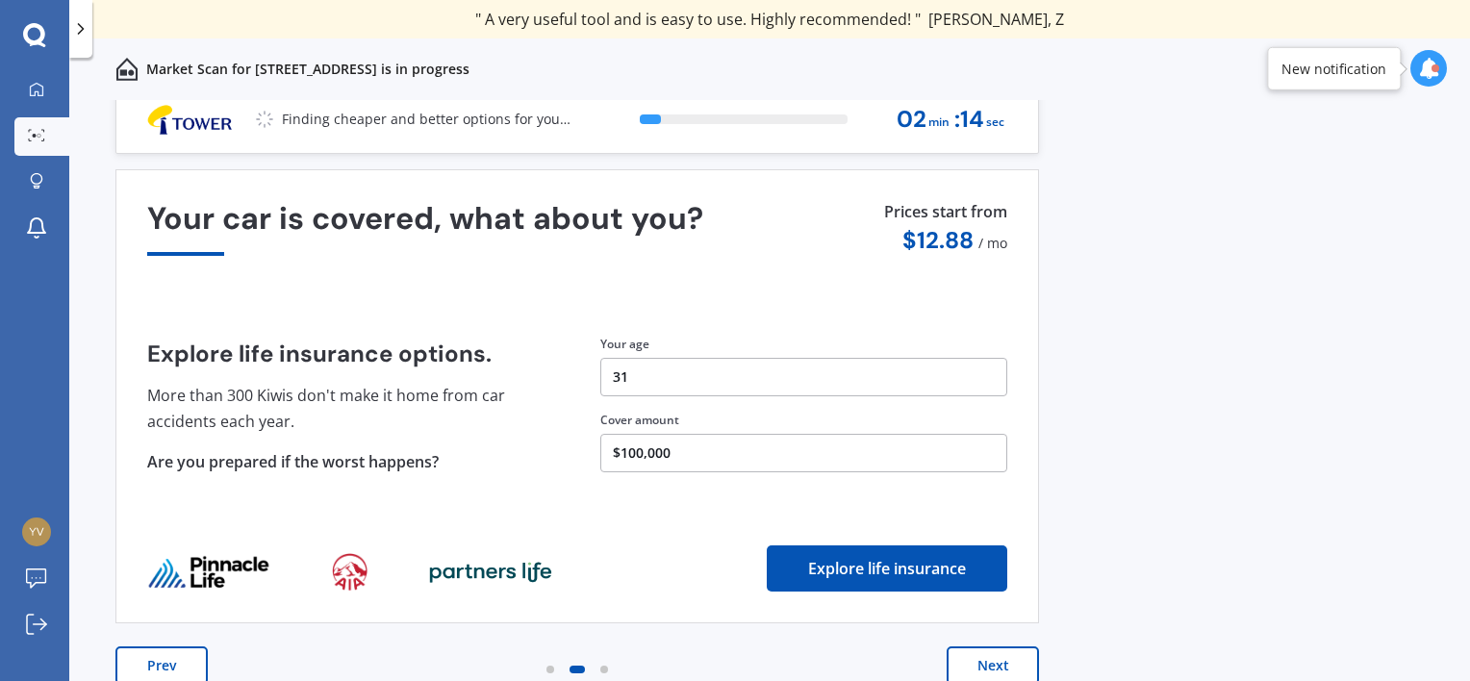
click at [975, 658] on button "Next" at bounding box center [992, 665] width 92 height 38
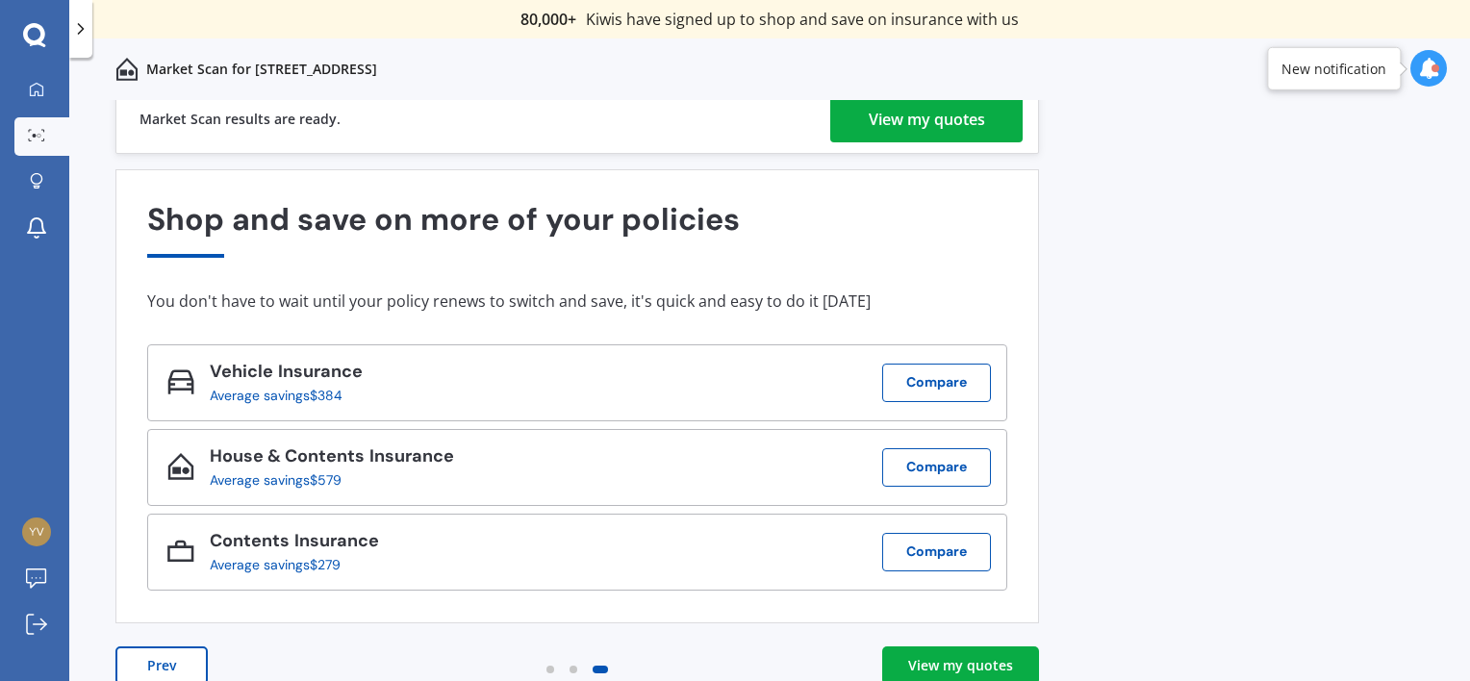
click at [948, 122] on div "View my quotes" at bounding box center [927, 119] width 116 height 46
